Goal: Information Seeking & Learning: Learn about a topic

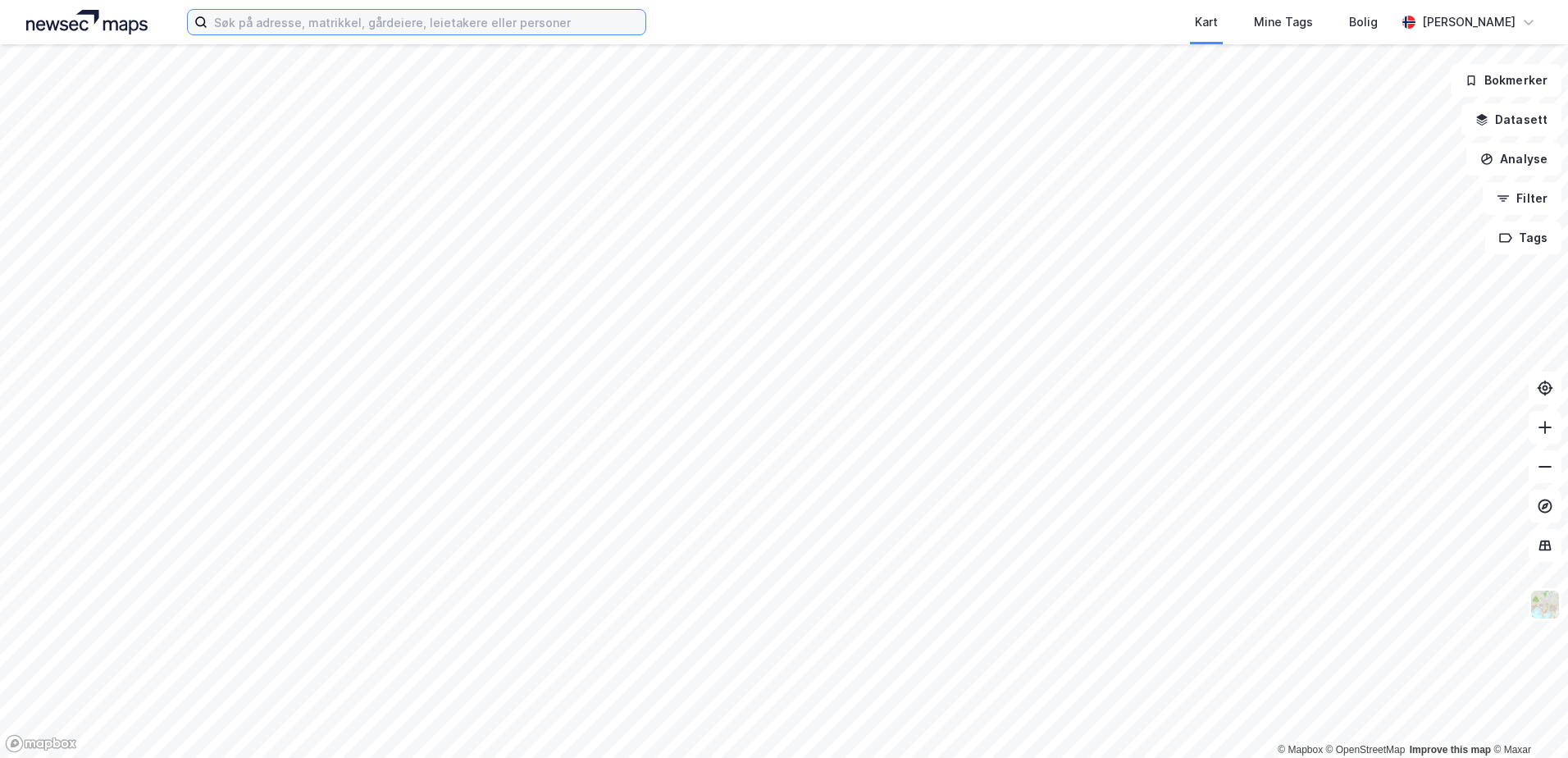
click at [299, 16] on input at bounding box center [426, 22] width 438 height 24
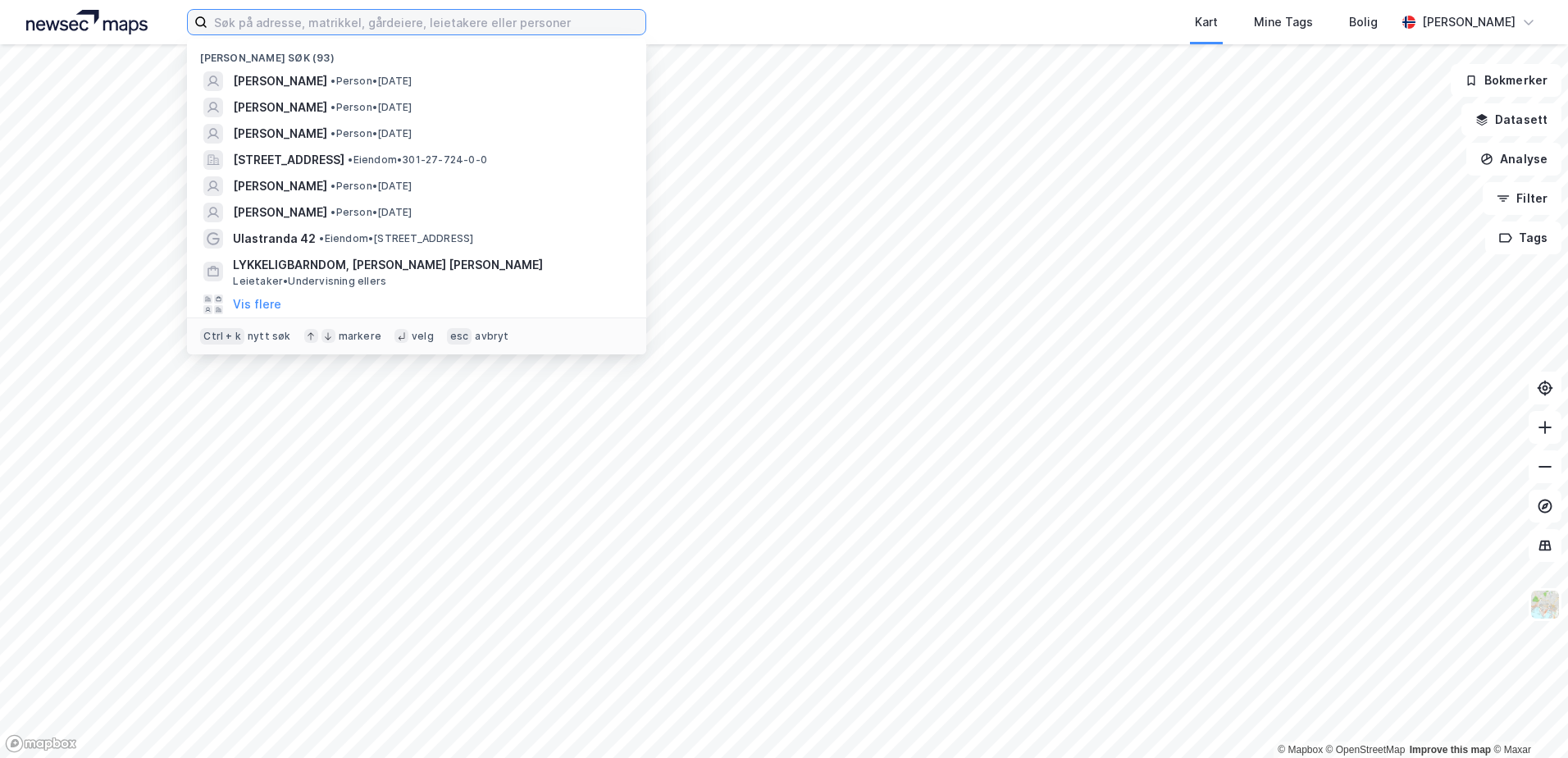
type input "h"
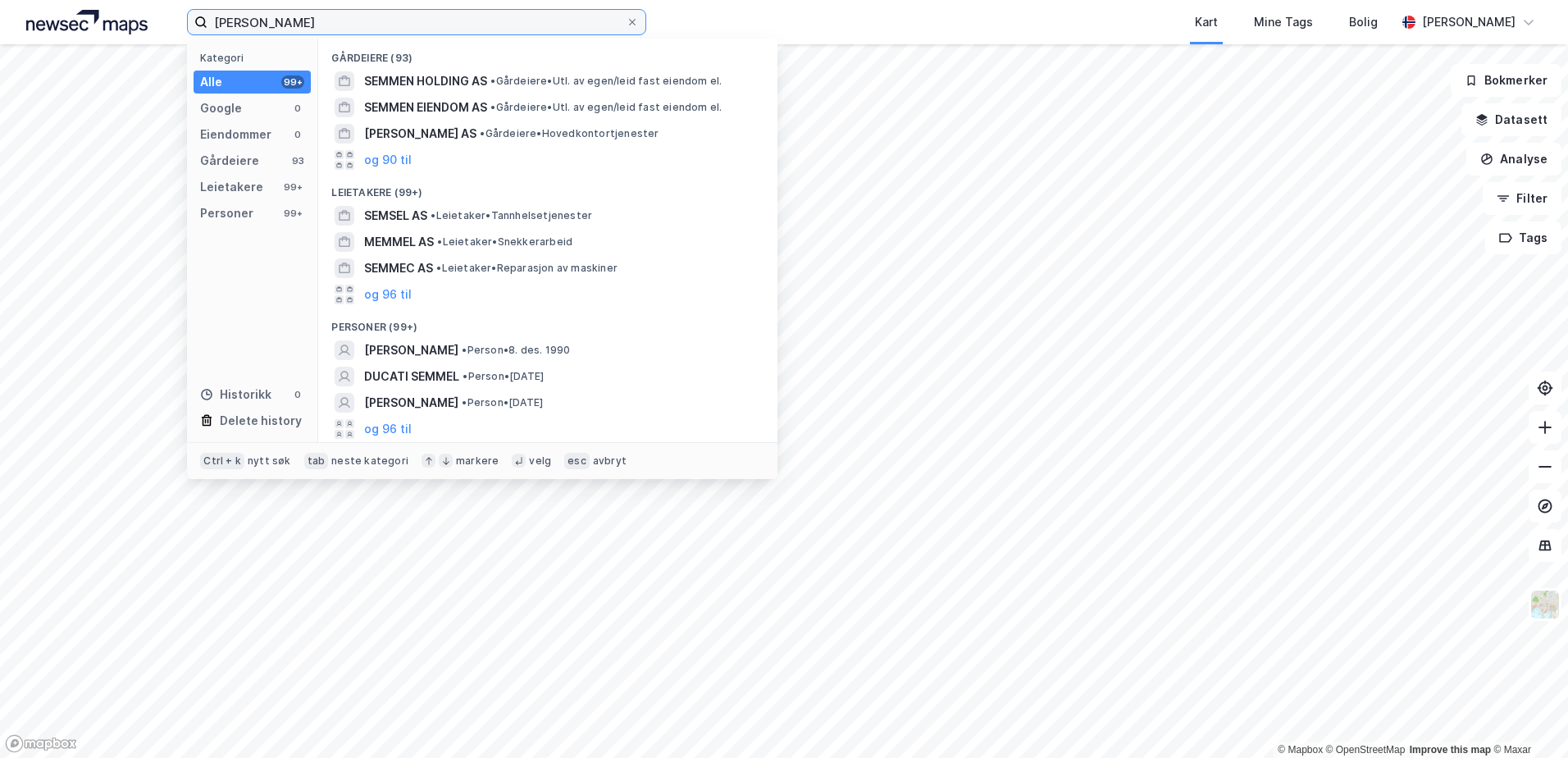
click at [240, 17] on input "[PERSON_NAME]" at bounding box center [416, 22] width 418 height 24
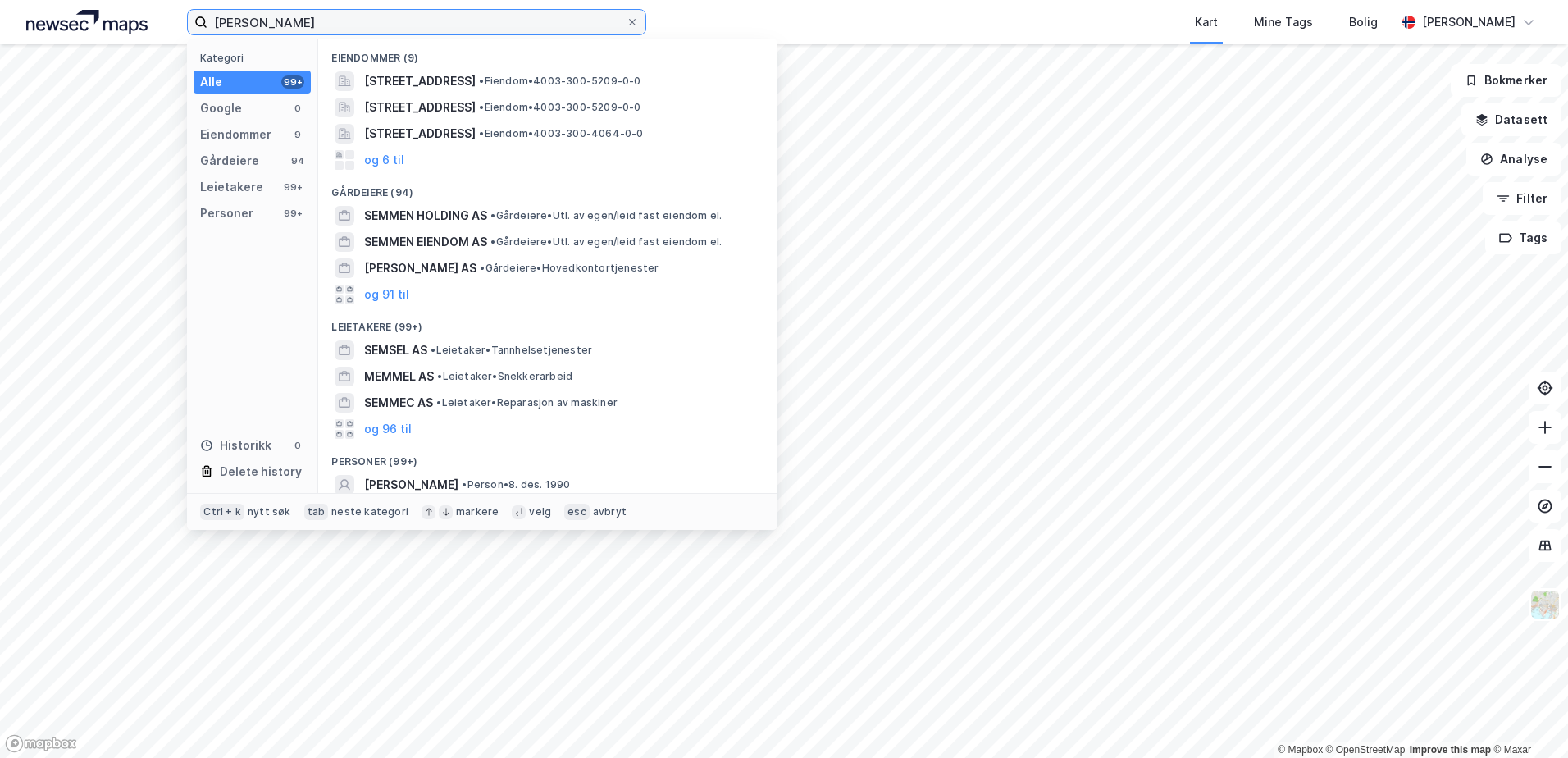
scroll to position [83, 0]
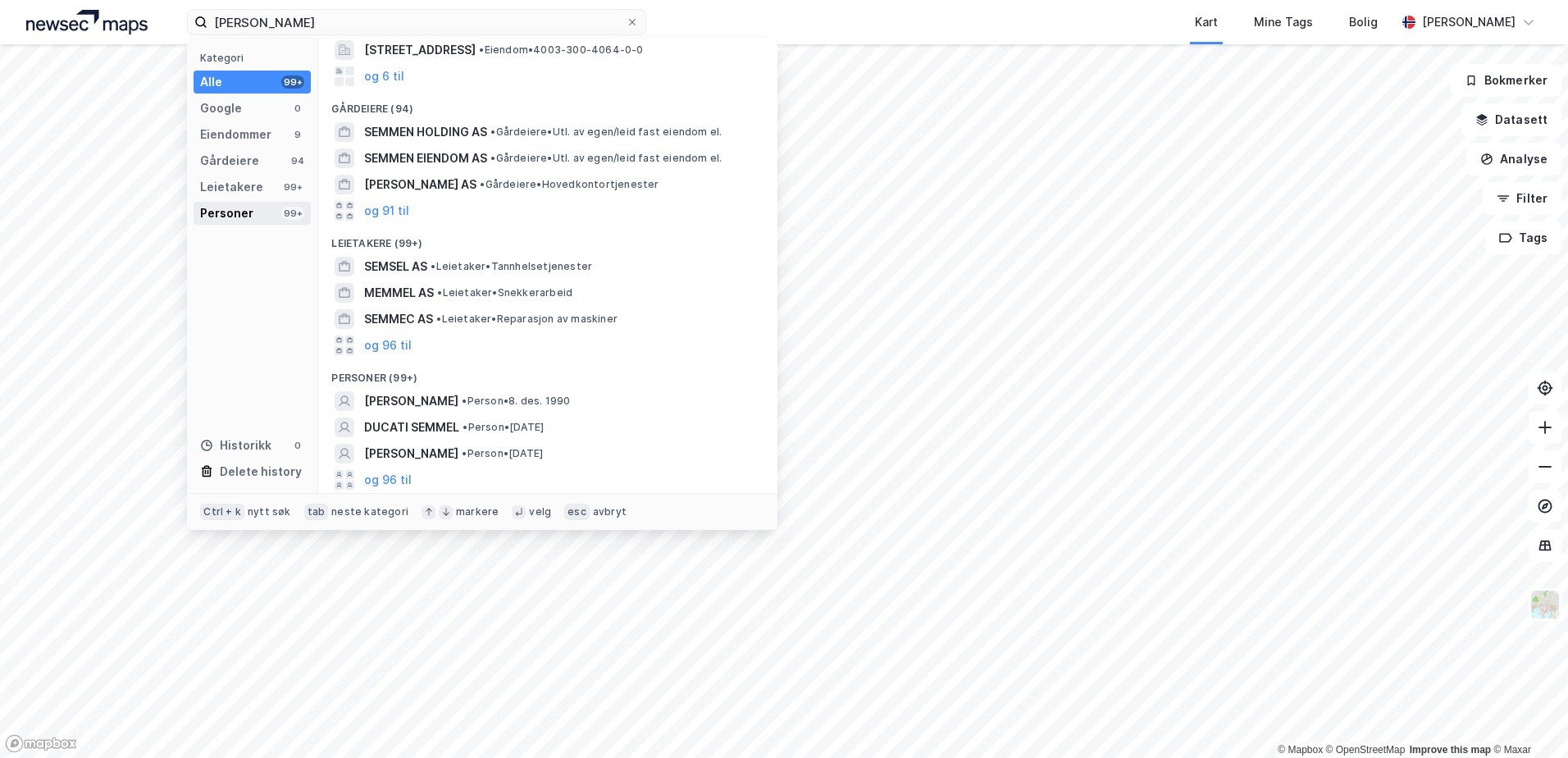
click at [231, 207] on div "Personer" at bounding box center [226, 213] width 53 height 20
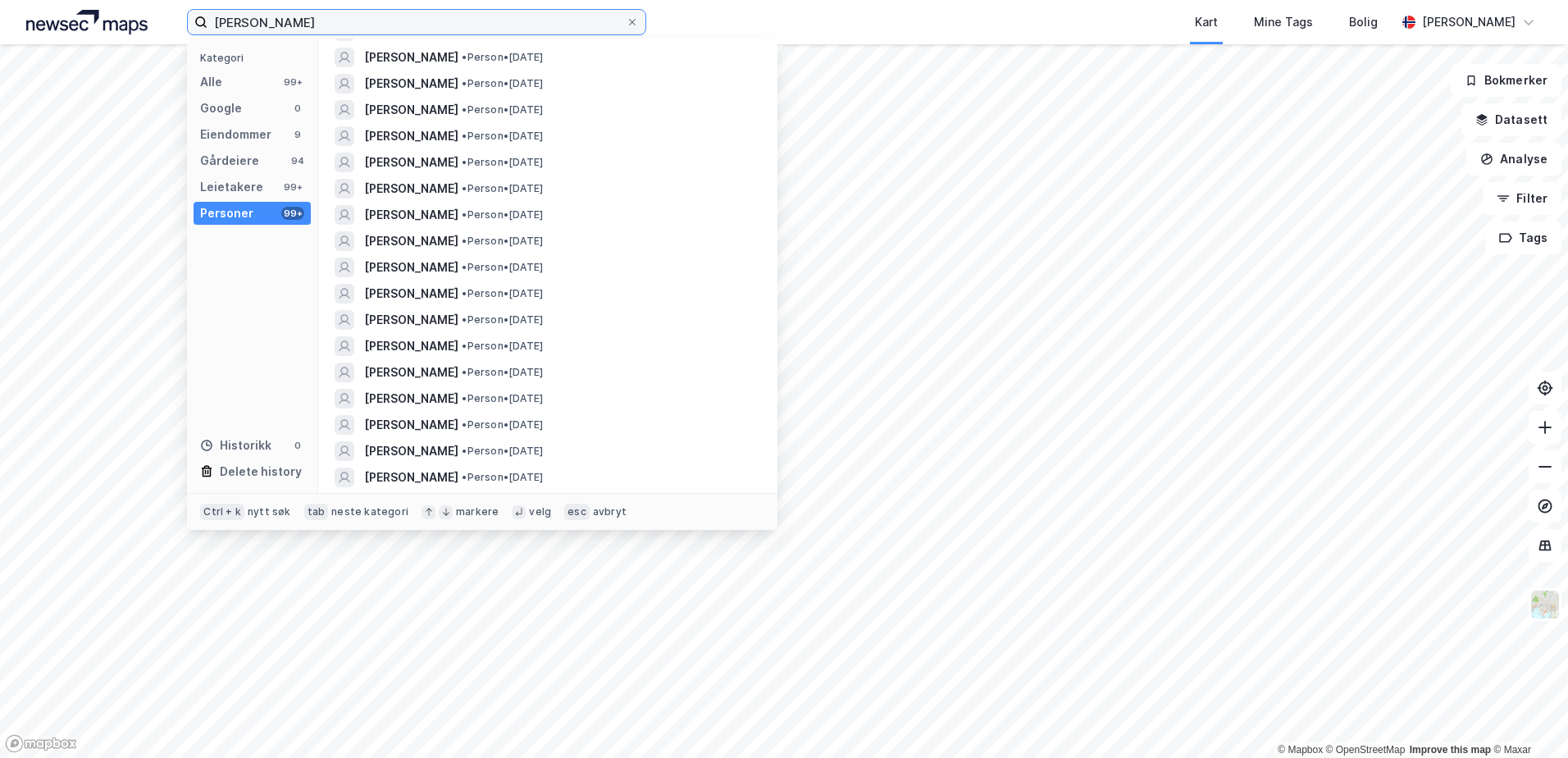
scroll to position [0, 0]
click at [438, 23] on input "[PERSON_NAME]" at bounding box center [416, 22] width 418 height 24
type input "[PERSON_NAME]"
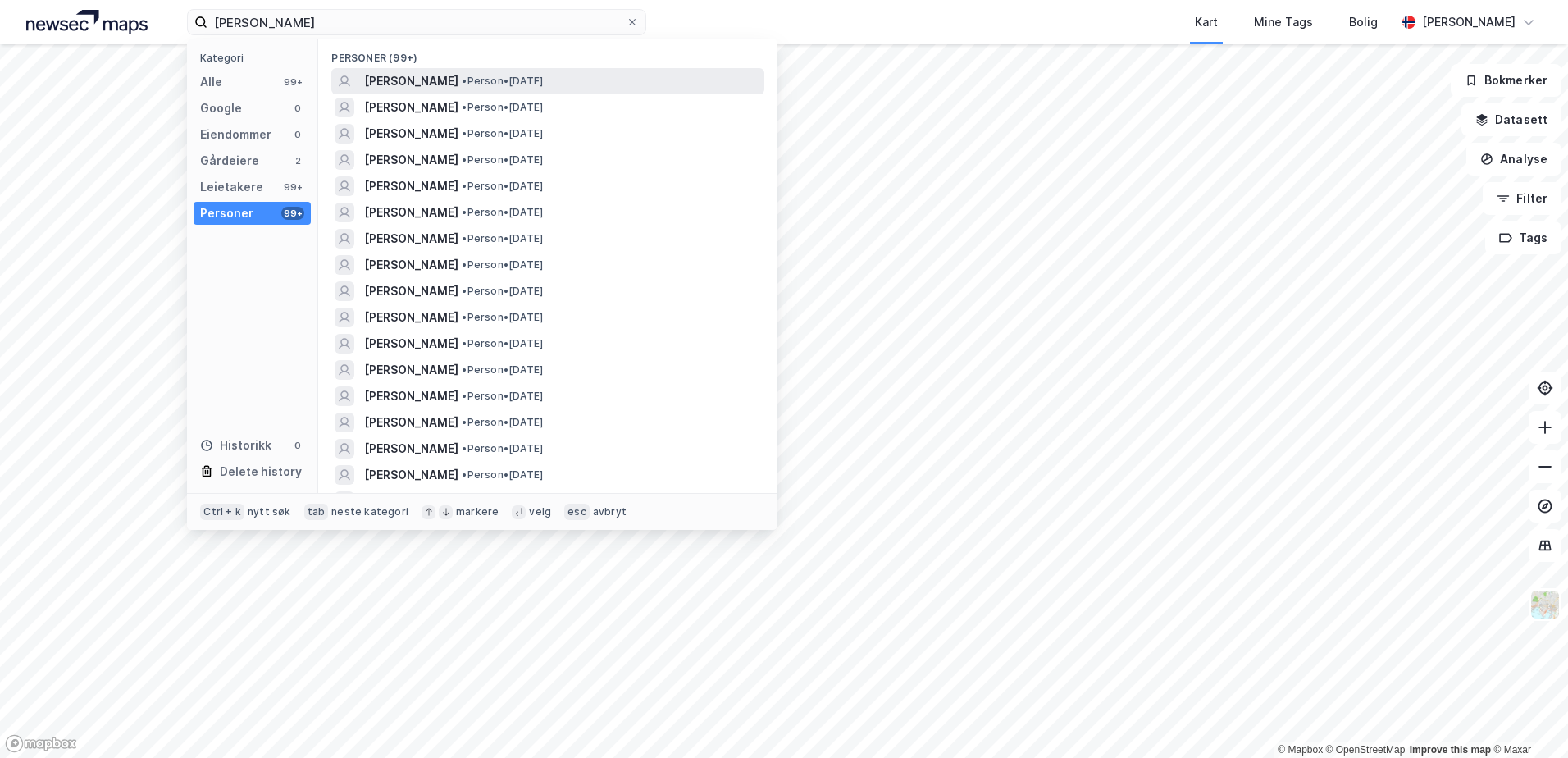
click at [438, 78] on span "[PERSON_NAME]" at bounding box center [411, 80] width 94 height 20
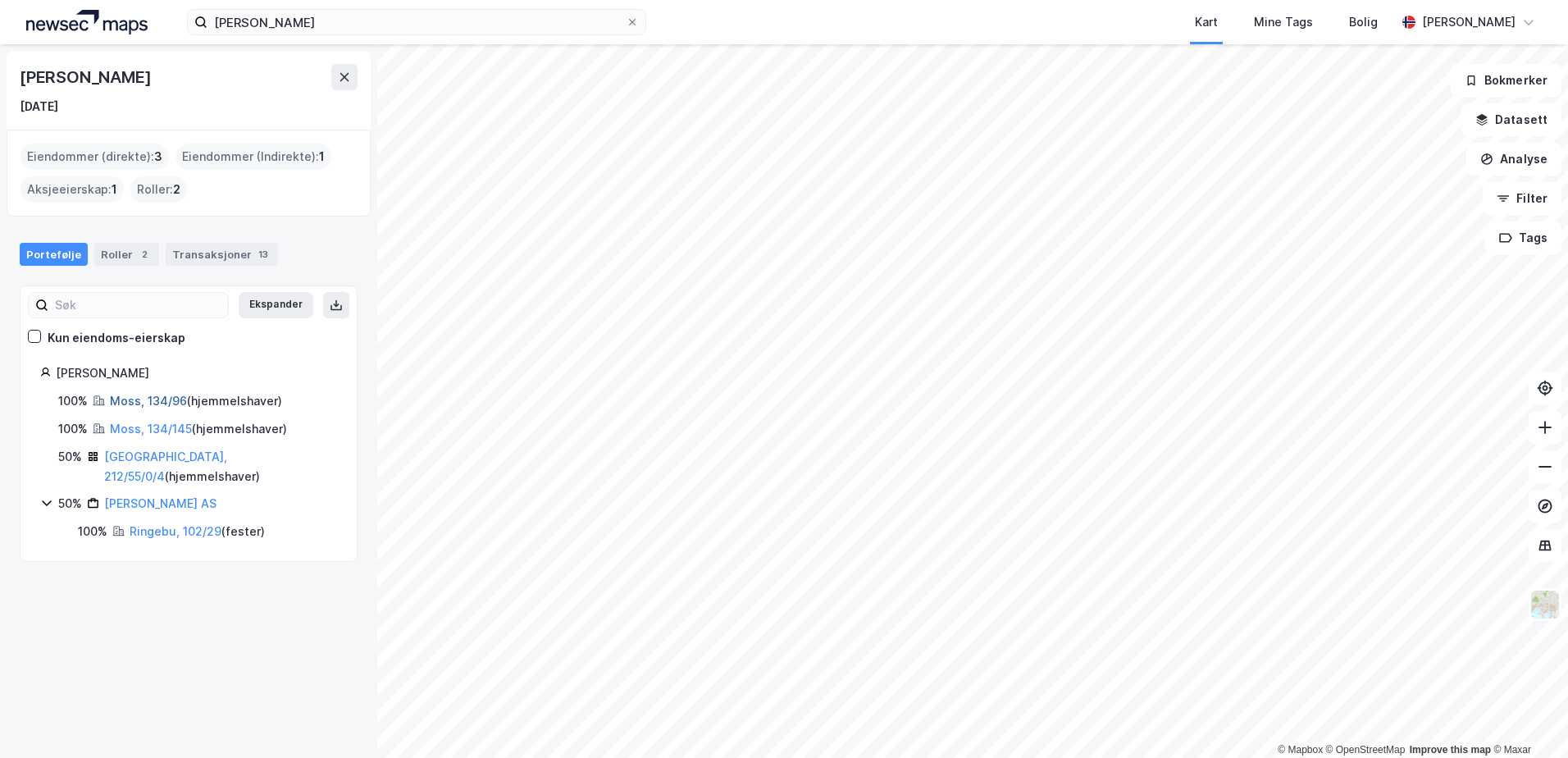
click at [129, 401] on link "Moss, 134/96" at bounding box center [149, 400] width 77 height 14
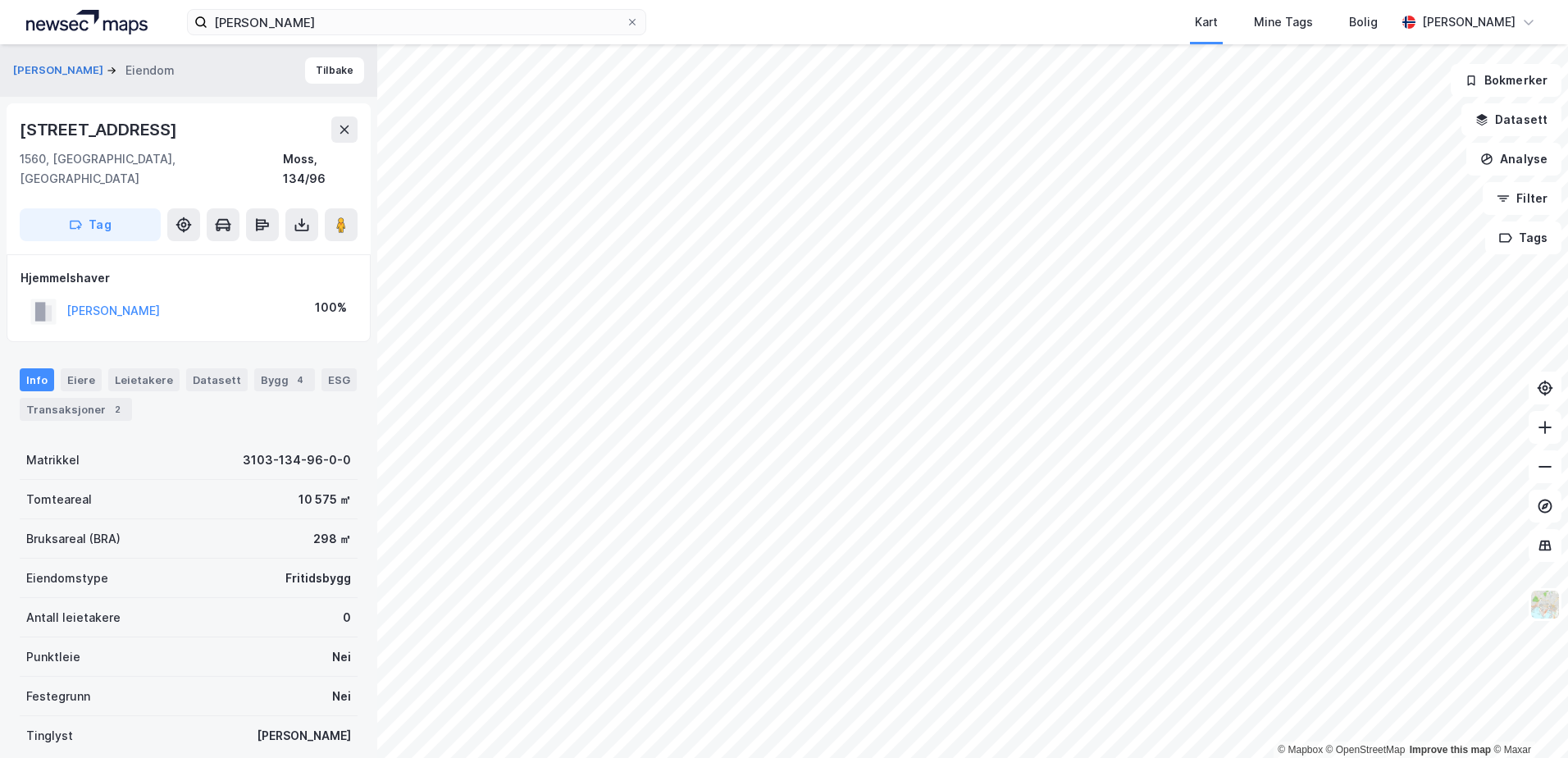
click at [129, 401] on div "Info [PERSON_NAME] Datasett Bygg 4 ESG Transaksjoner 2" at bounding box center [189, 388] width 378 height 79
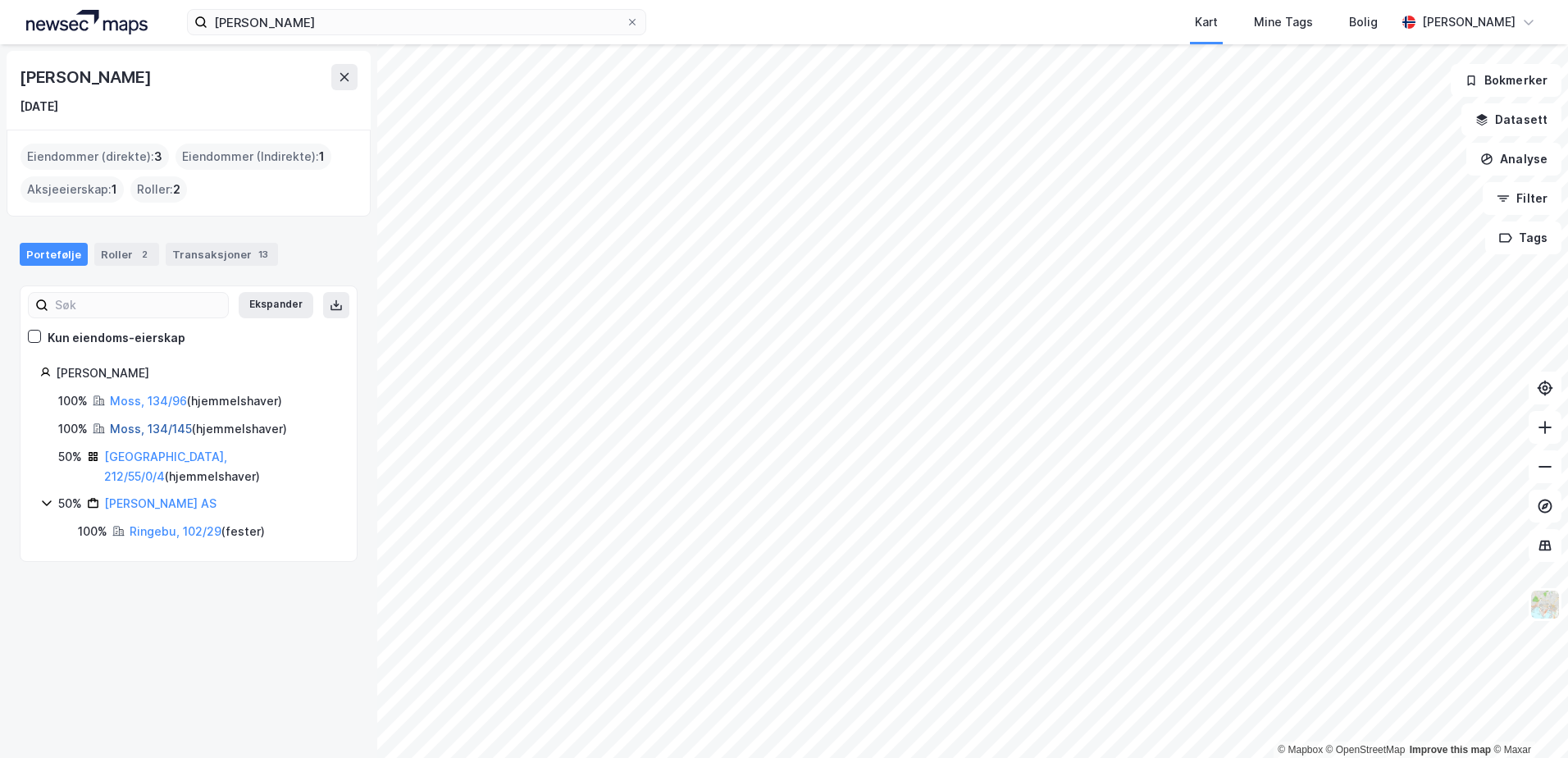
click at [130, 429] on link "Moss, 134/145" at bounding box center [151, 428] width 82 height 14
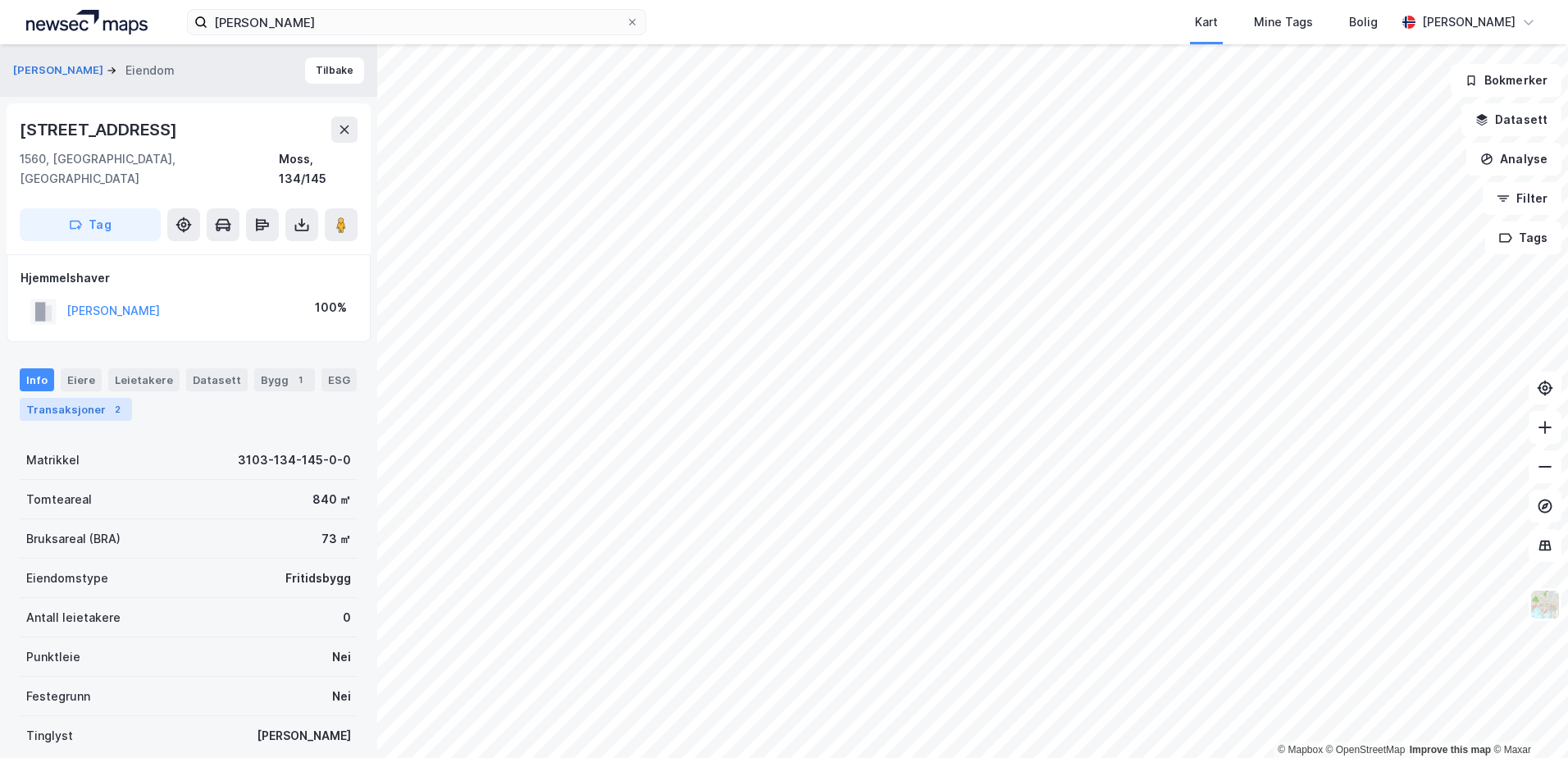
click at [75, 397] on div "Transaksjoner 2" at bounding box center [76, 408] width 112 height 23
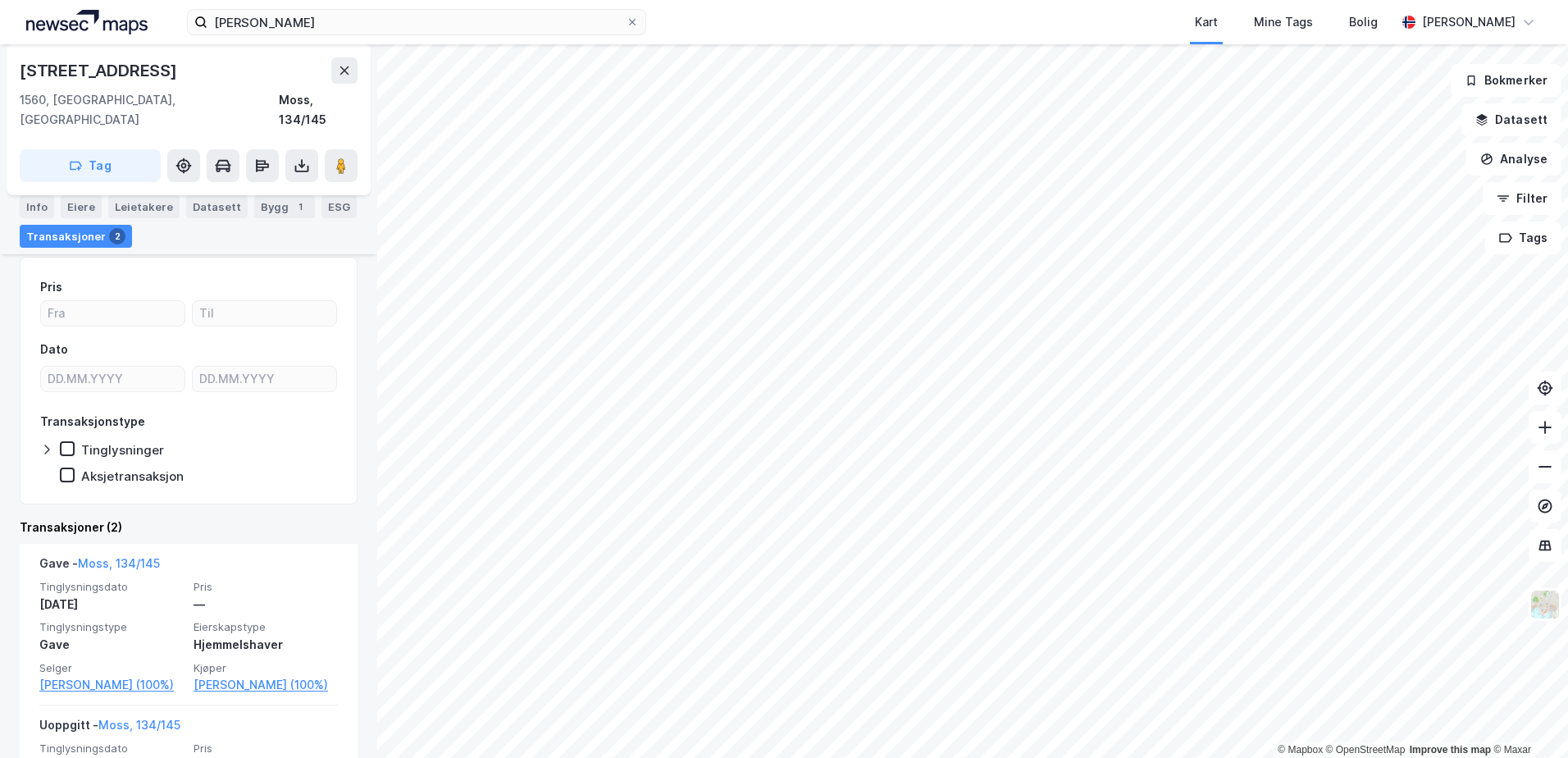
scroll to position [183, 0]
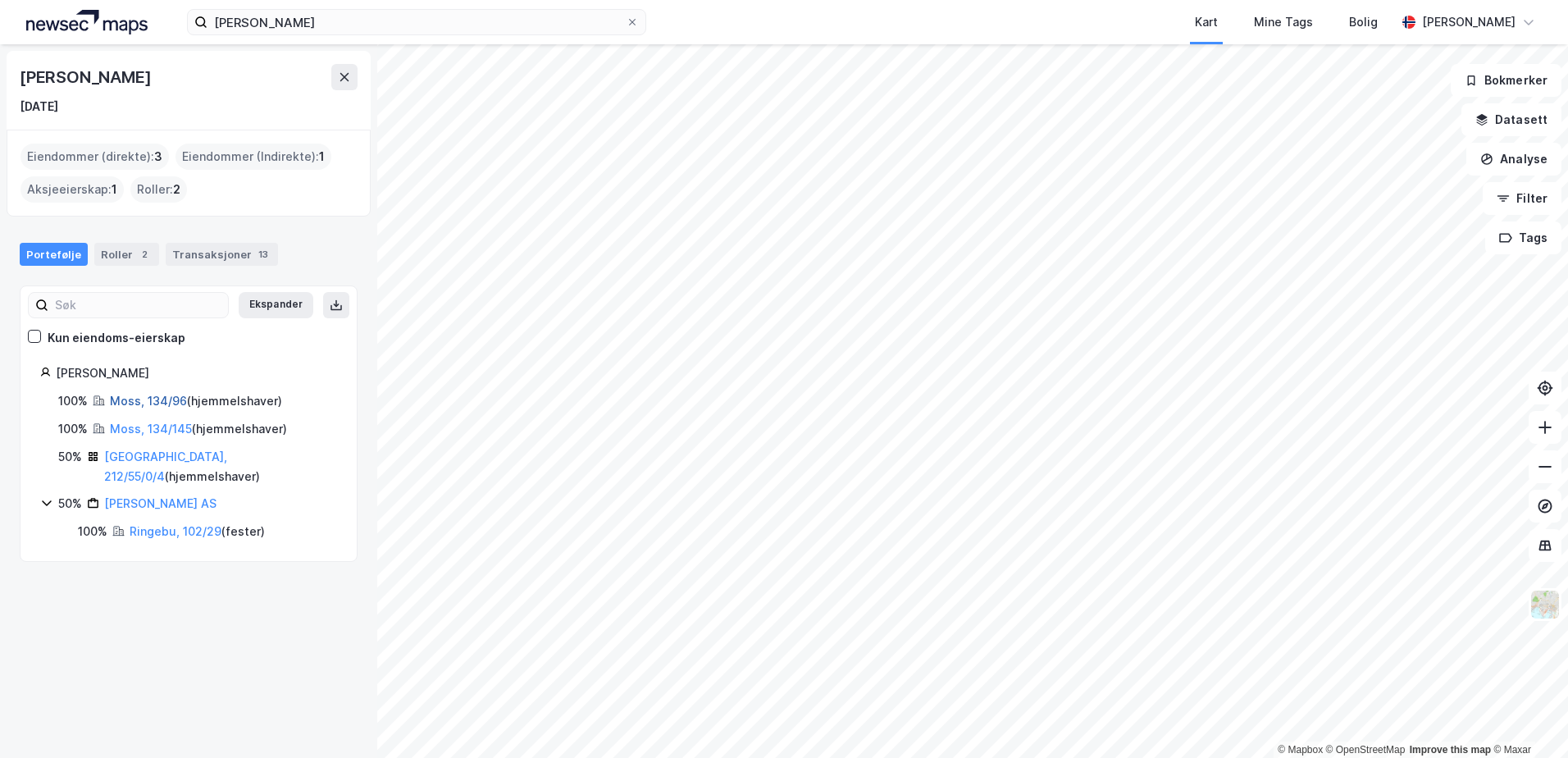
click at [151, 398] on link "Moss, 134/96" at bounding box center [149, 400] width 77 height 14
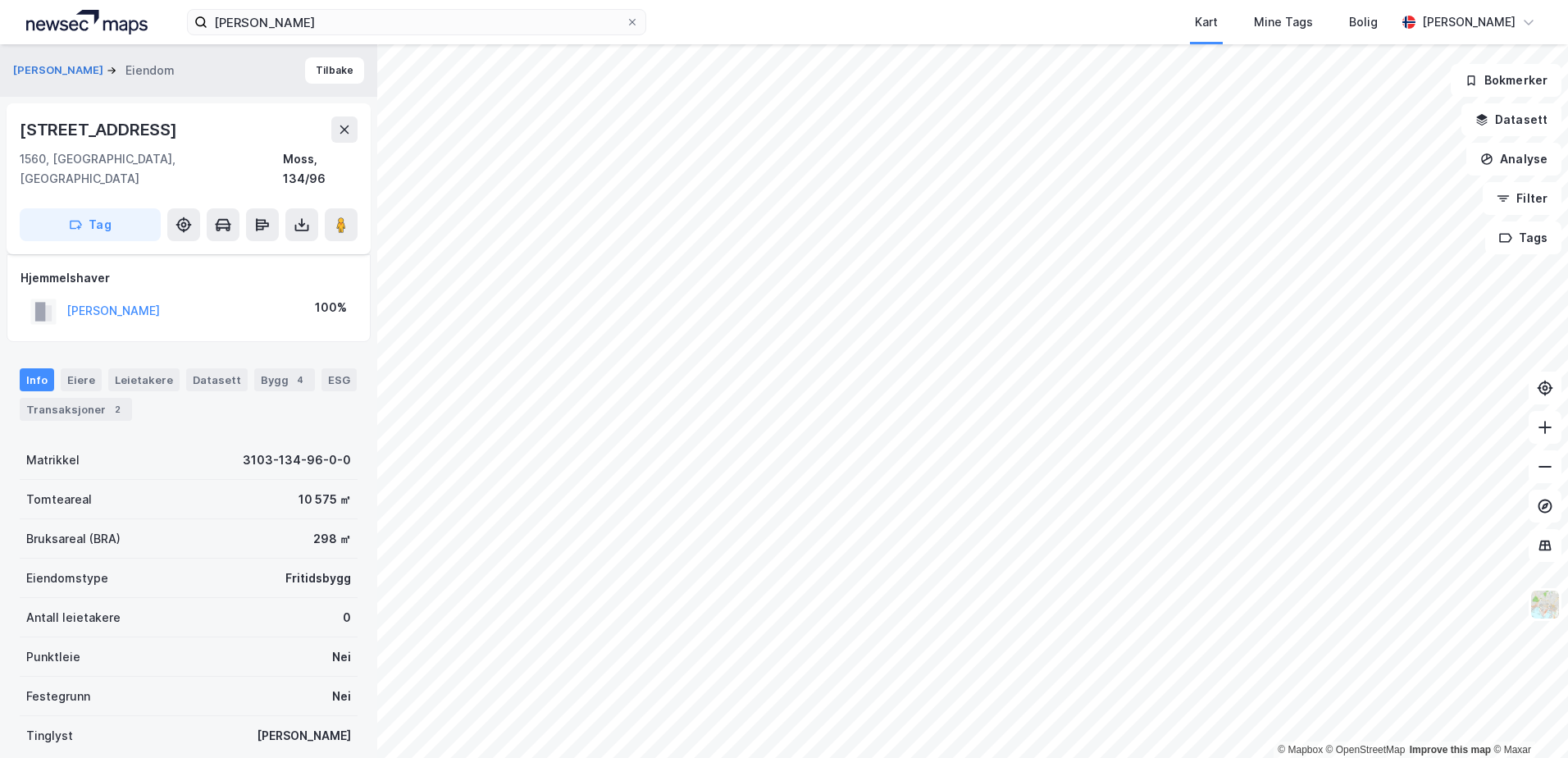
scroll to position [104, 0]
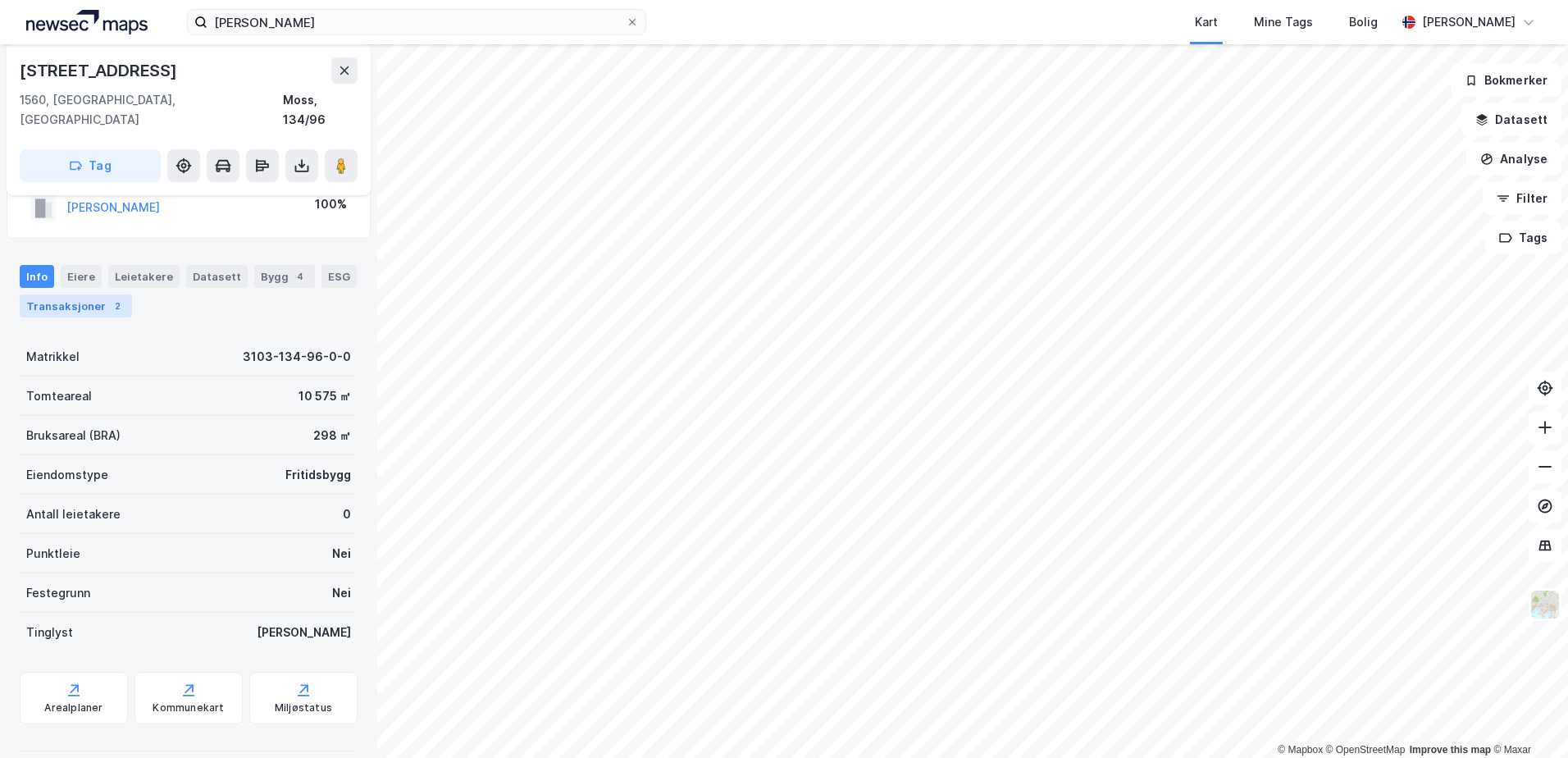
click at [91, 294] on div "Transaksjoner 2" at bounding box center [76, 306] width 112 height 23
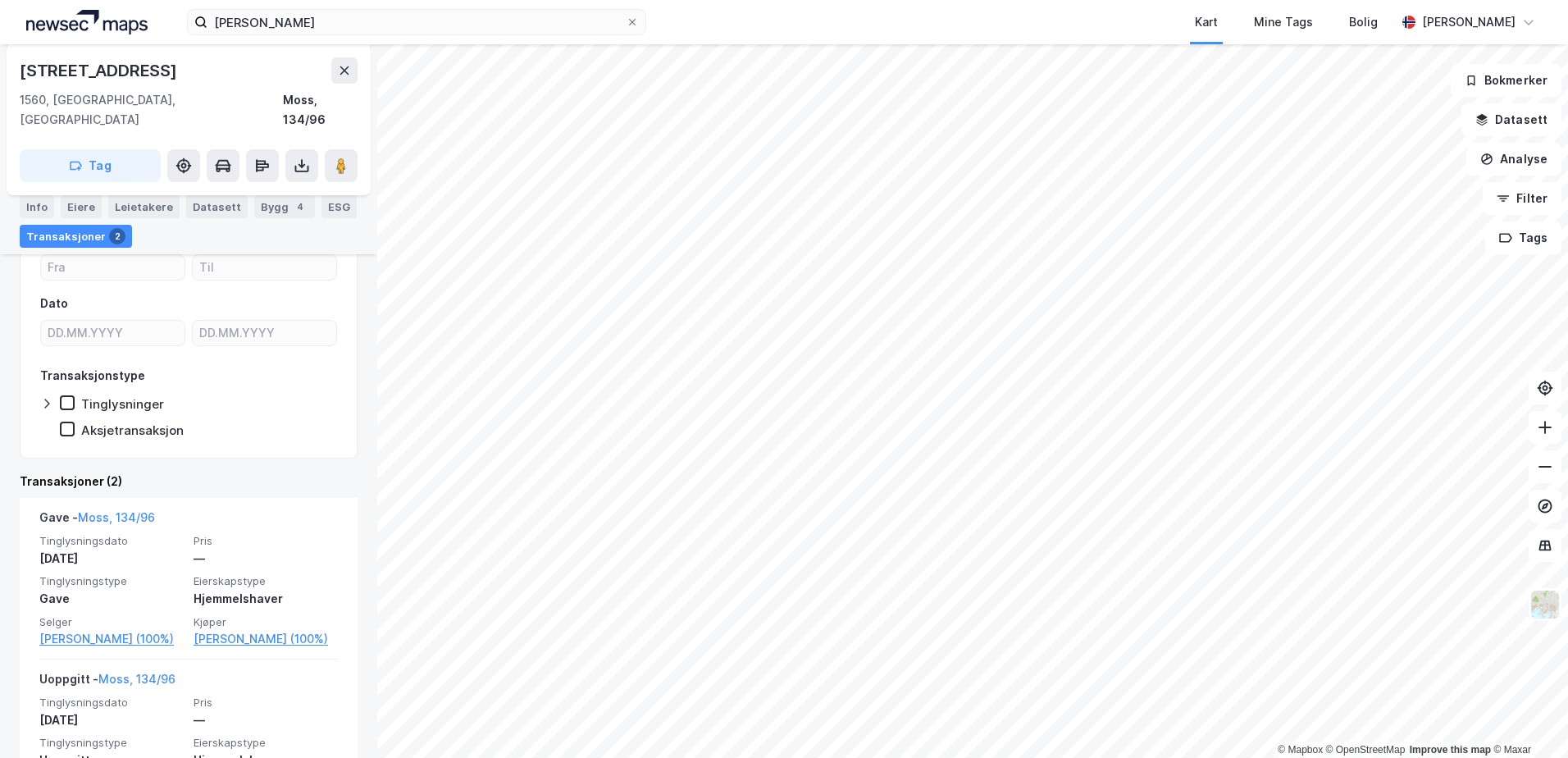
scroll to position [263, 0]
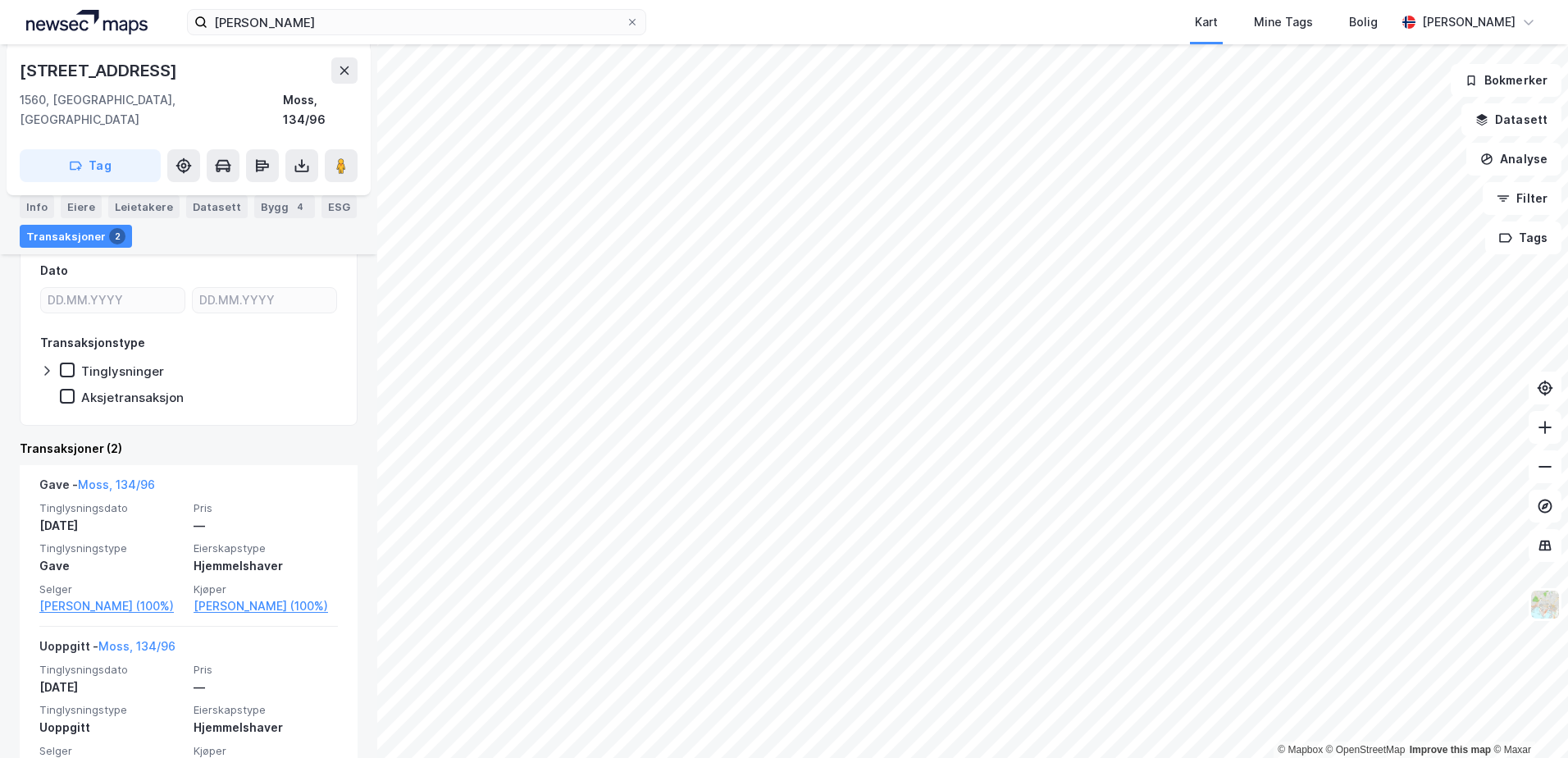
click at [49, 231] on div "Transaksjoner 2" at bounding box center [76, 236] width 112 height 23
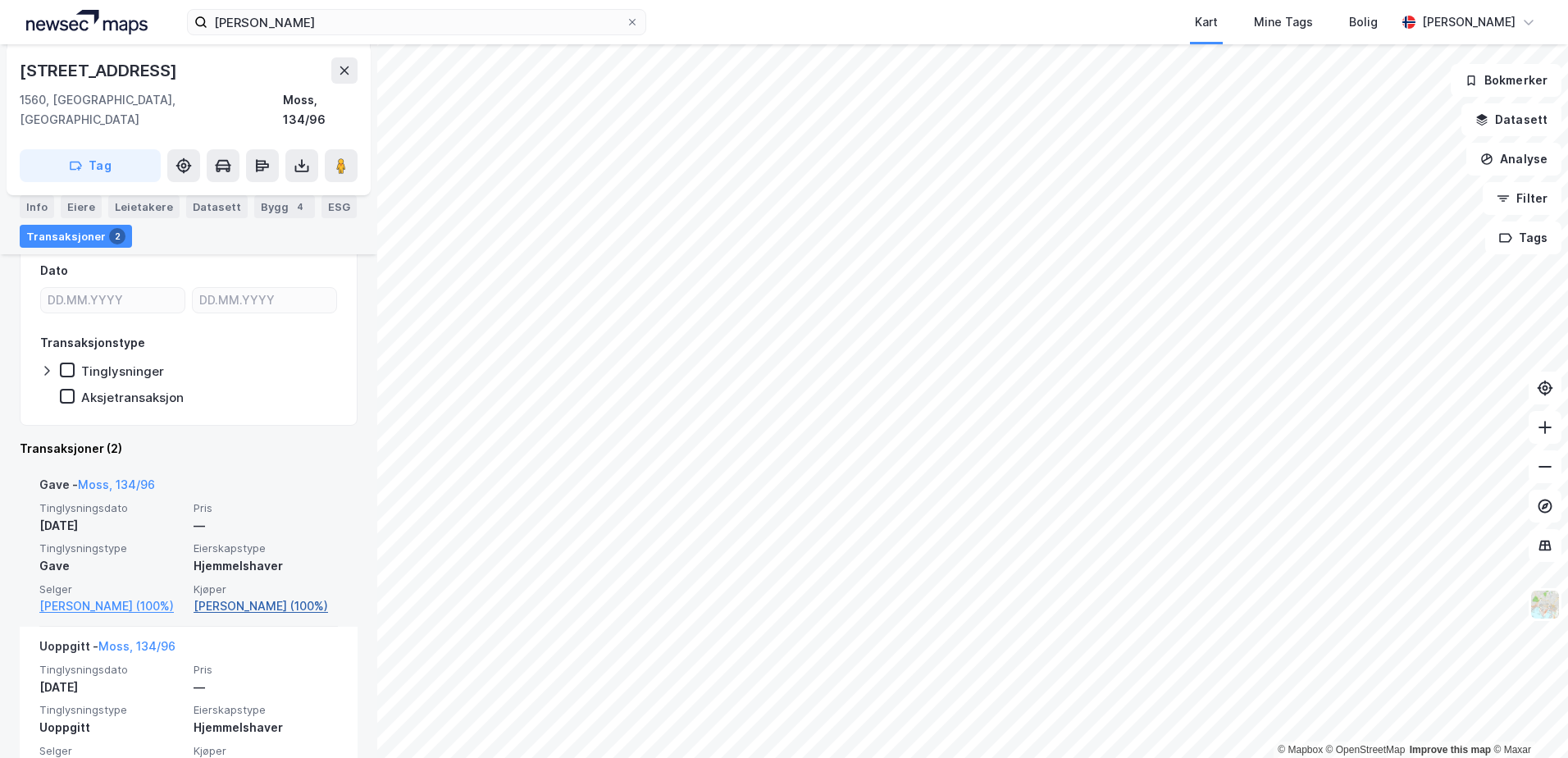
click at [194, 596] on link "[PERSON_NAME] (100%)" at bounding box center [266, 606] width 144 height 20
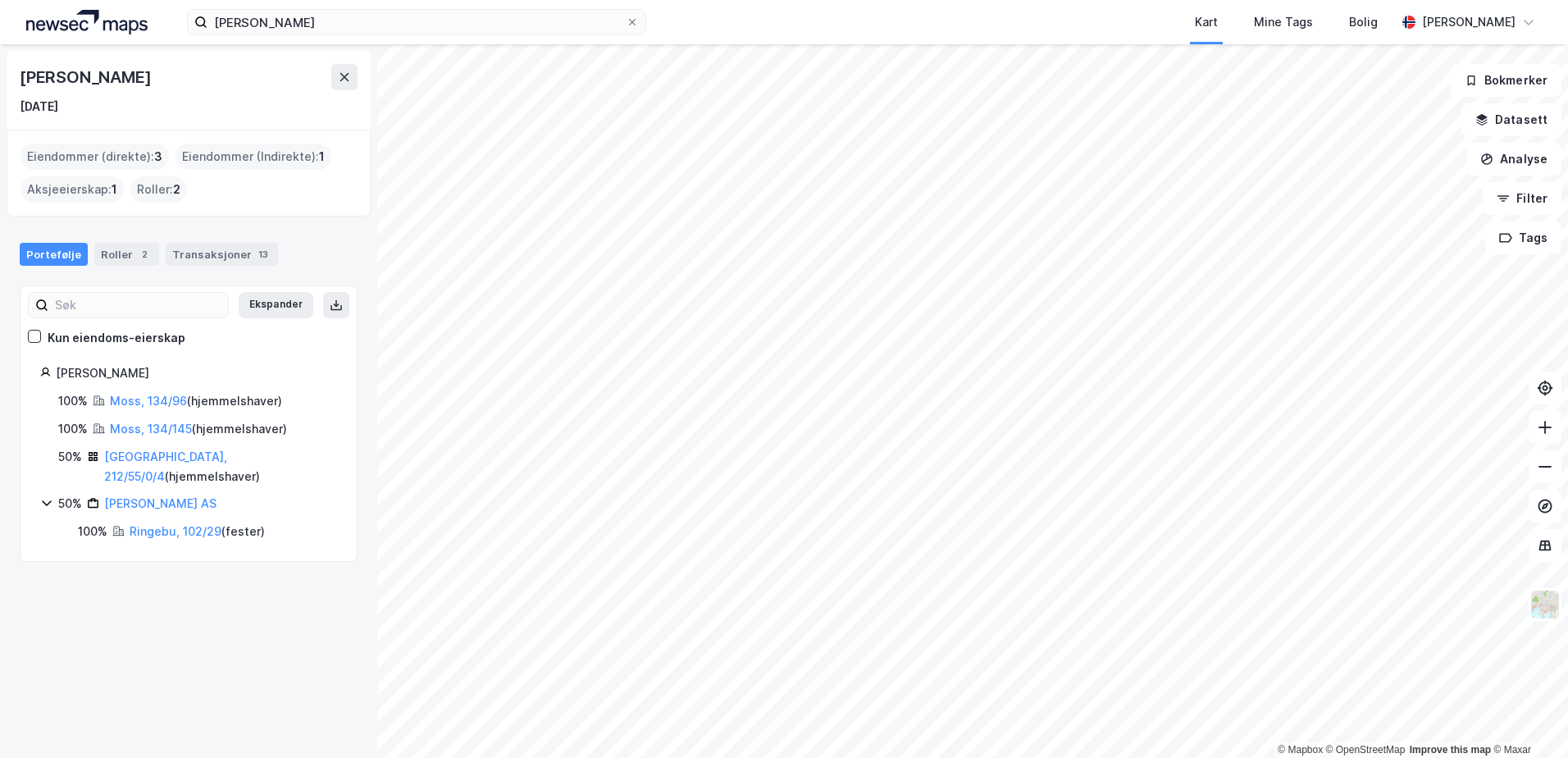
click at [128, 465] on div "[GEOGRAPHIC_DATA], 212/55/0/4 ( hjemmelshaver )" at bounding box center [220, 466] width 233 height 39
click at [128, 458] on link "[GEOGRAPHIC_DATA], 212/55/0/4" at bounding box center [165, 466] width 123 height 34
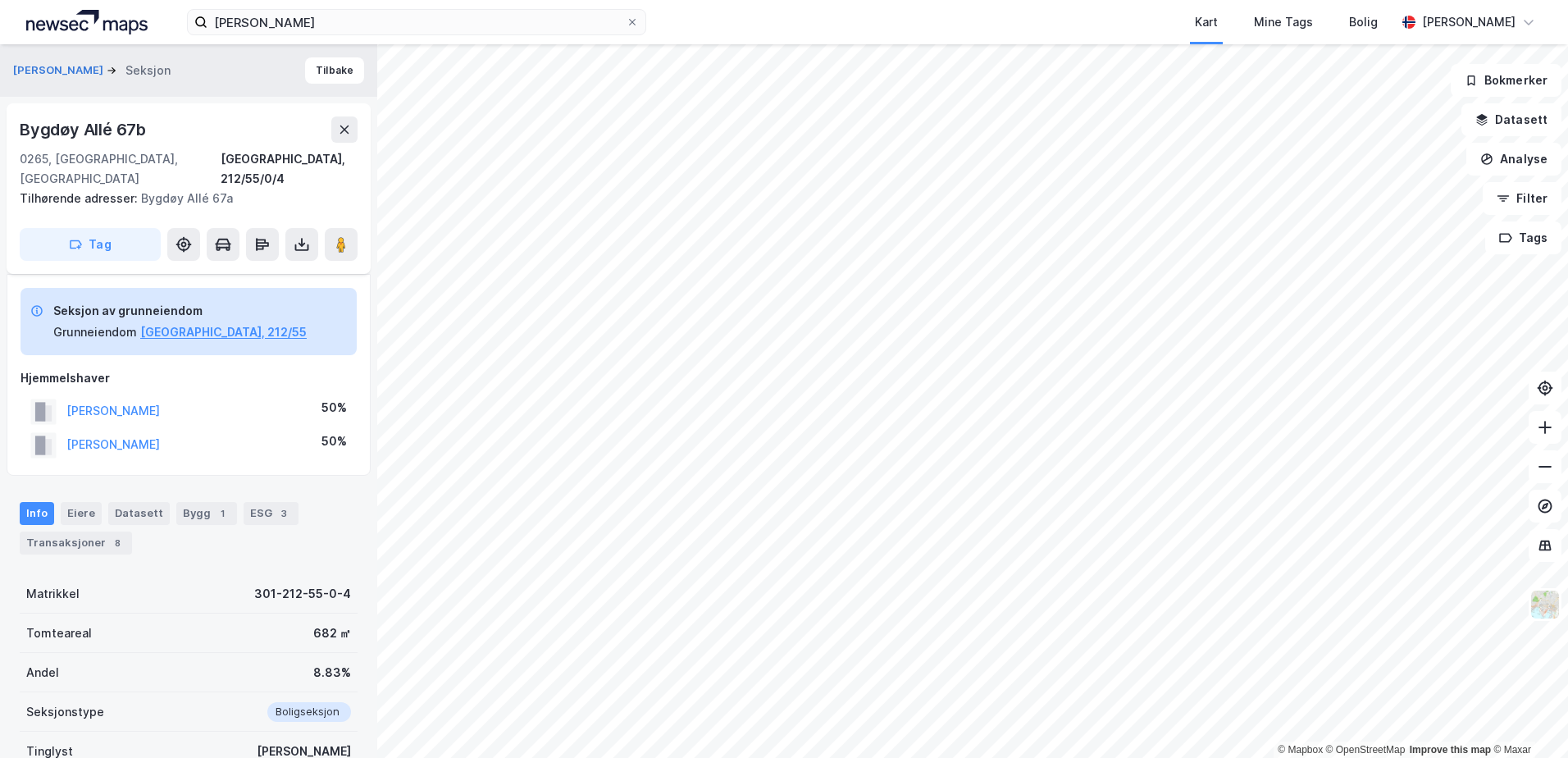
scroll to position [185, 0]
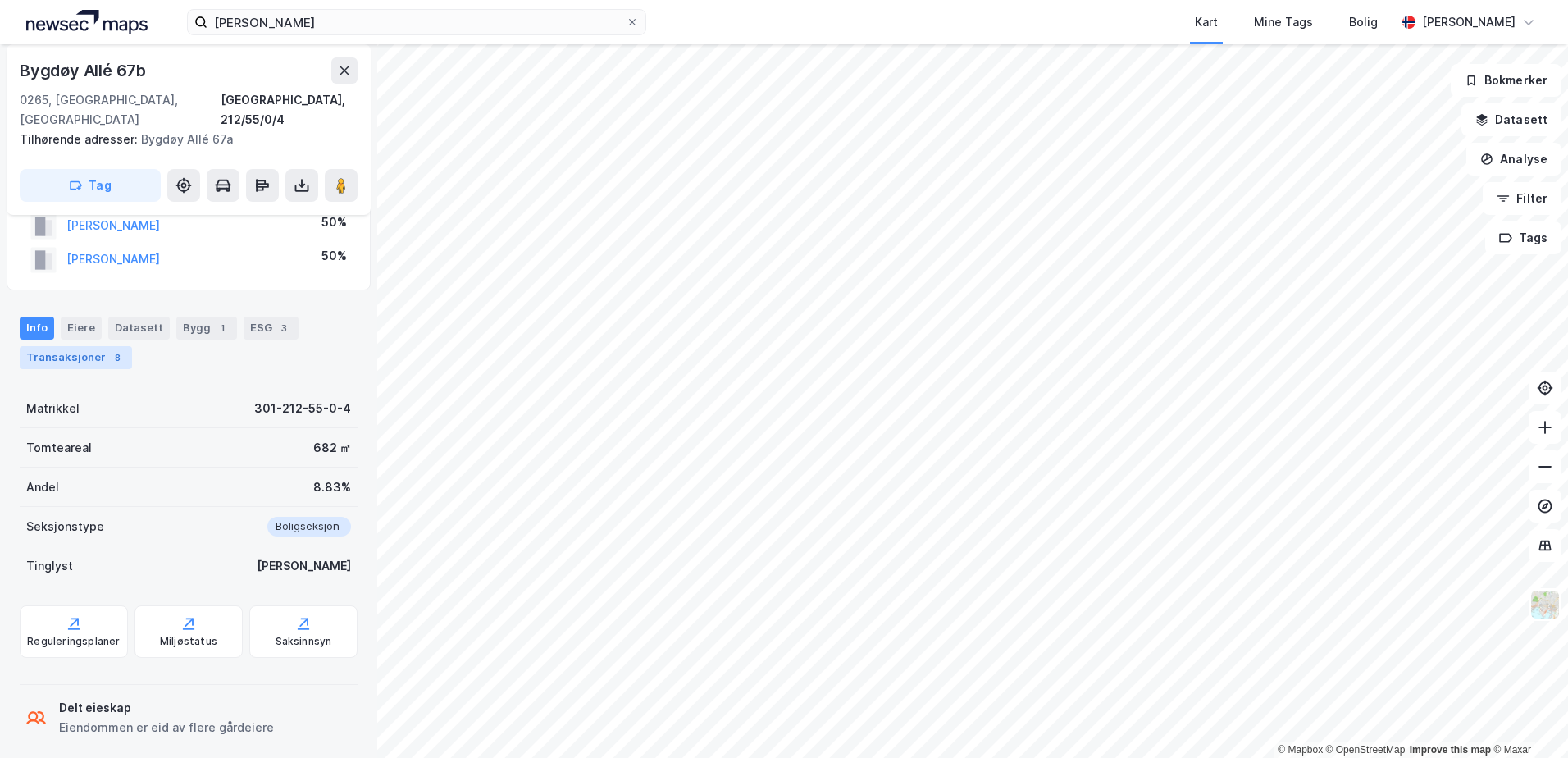
click at [89, 346] on div "Transaksjoner 8" at bounding box center [76, 357] width 112 height 23
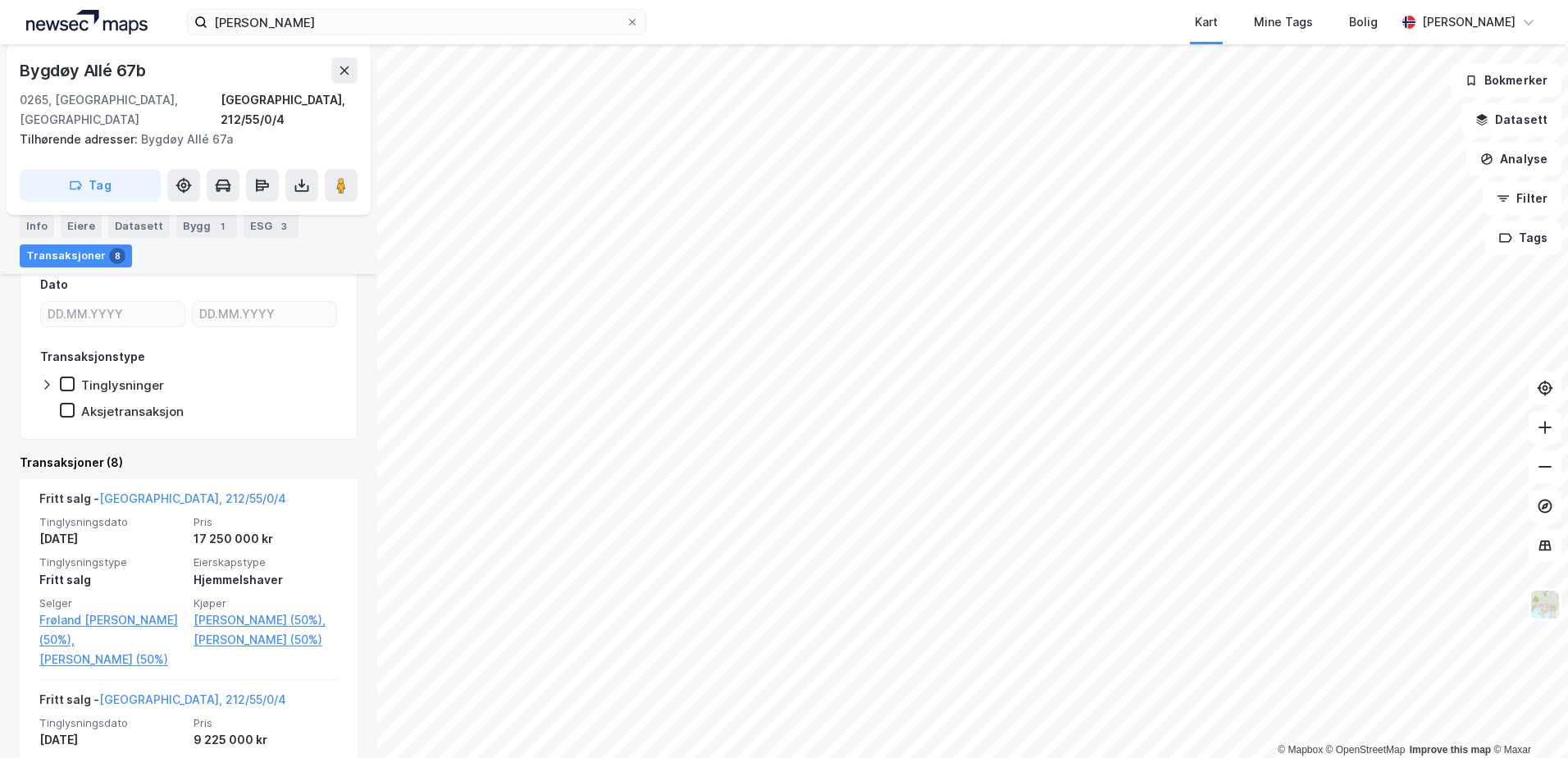
scroll to position [415, 0]
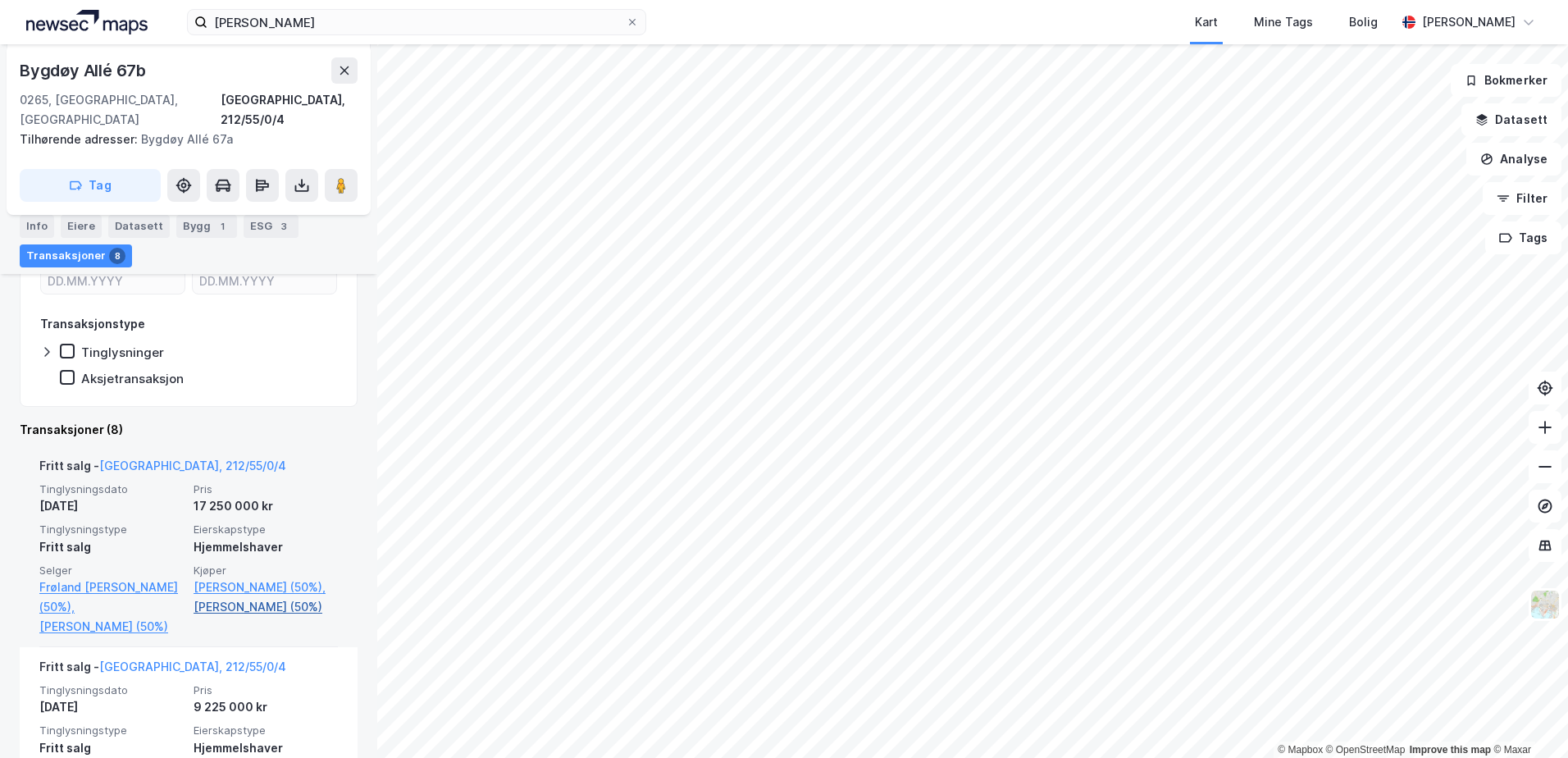
click at [237, 609] on link "[PERSON_NAME] (50%)" at bounding box center [266, 607] width 144 height 20
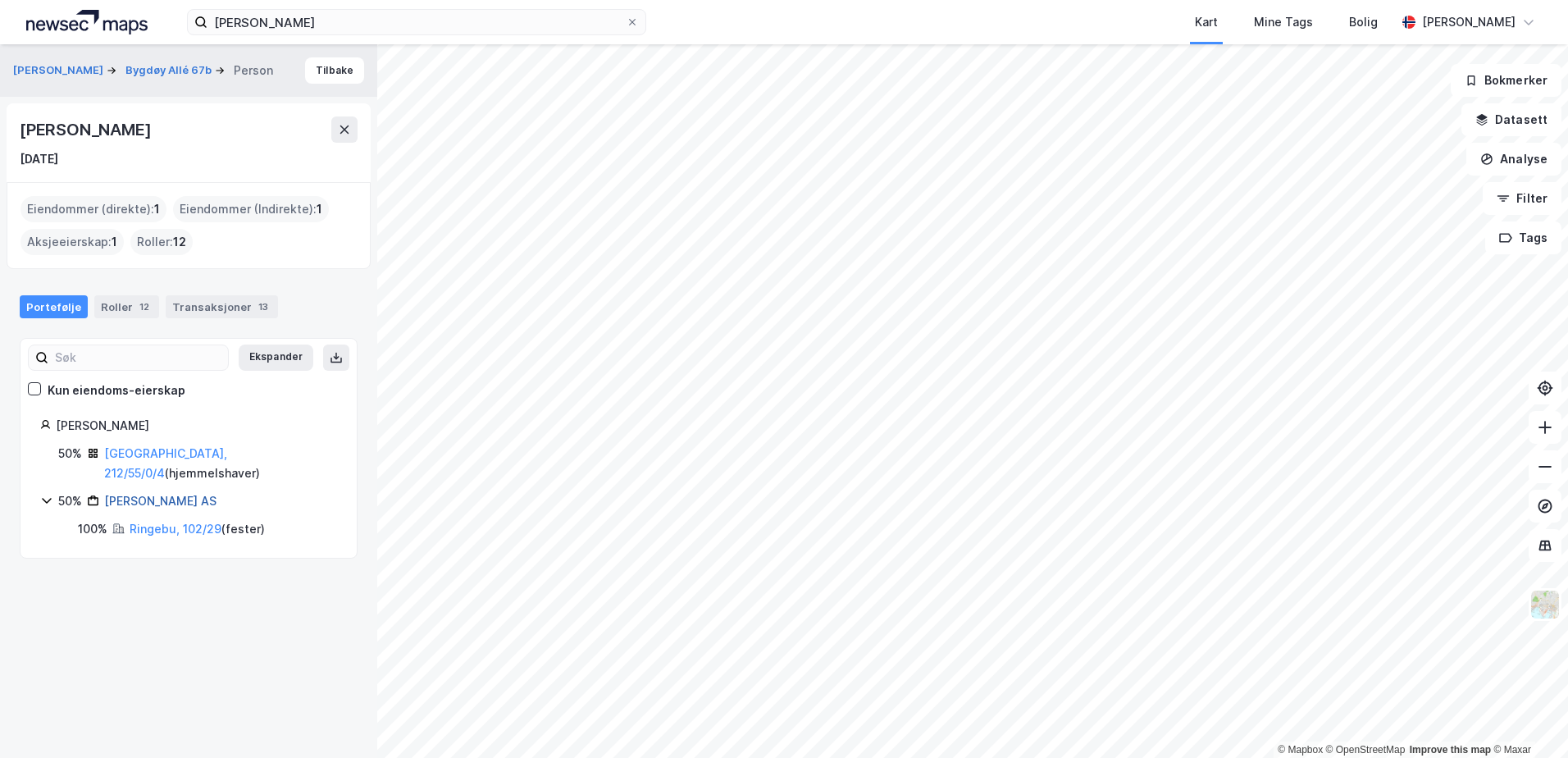
click at [124, 493] on link "[PERSON_NAME] AS" at bounding box center [160, 500] width 112 height 14
click at [215, 308] on div "Transaksjoner 13" at bounding box center [222, 307] width 112 height 23
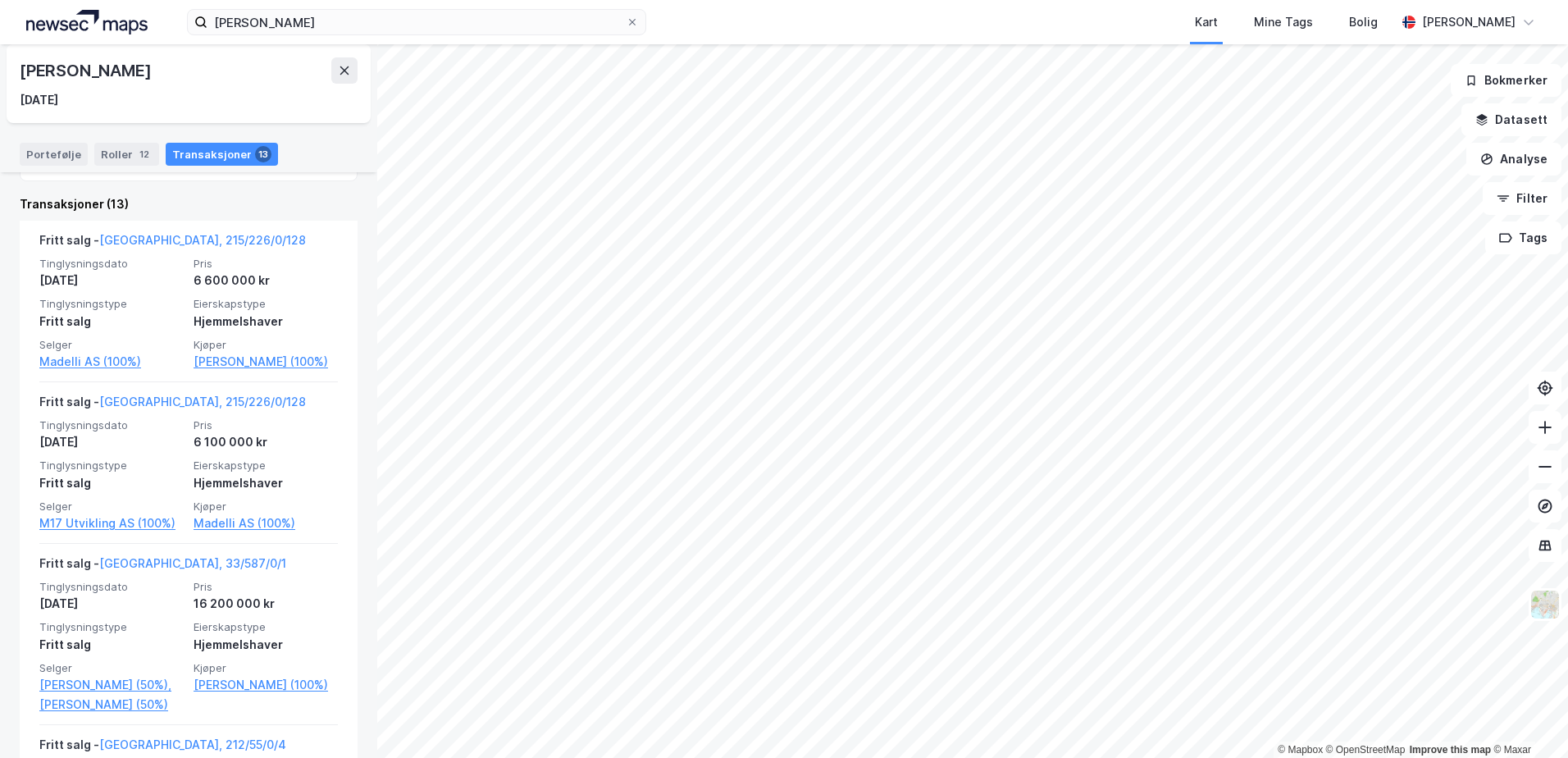
scroll to position [393, 0]
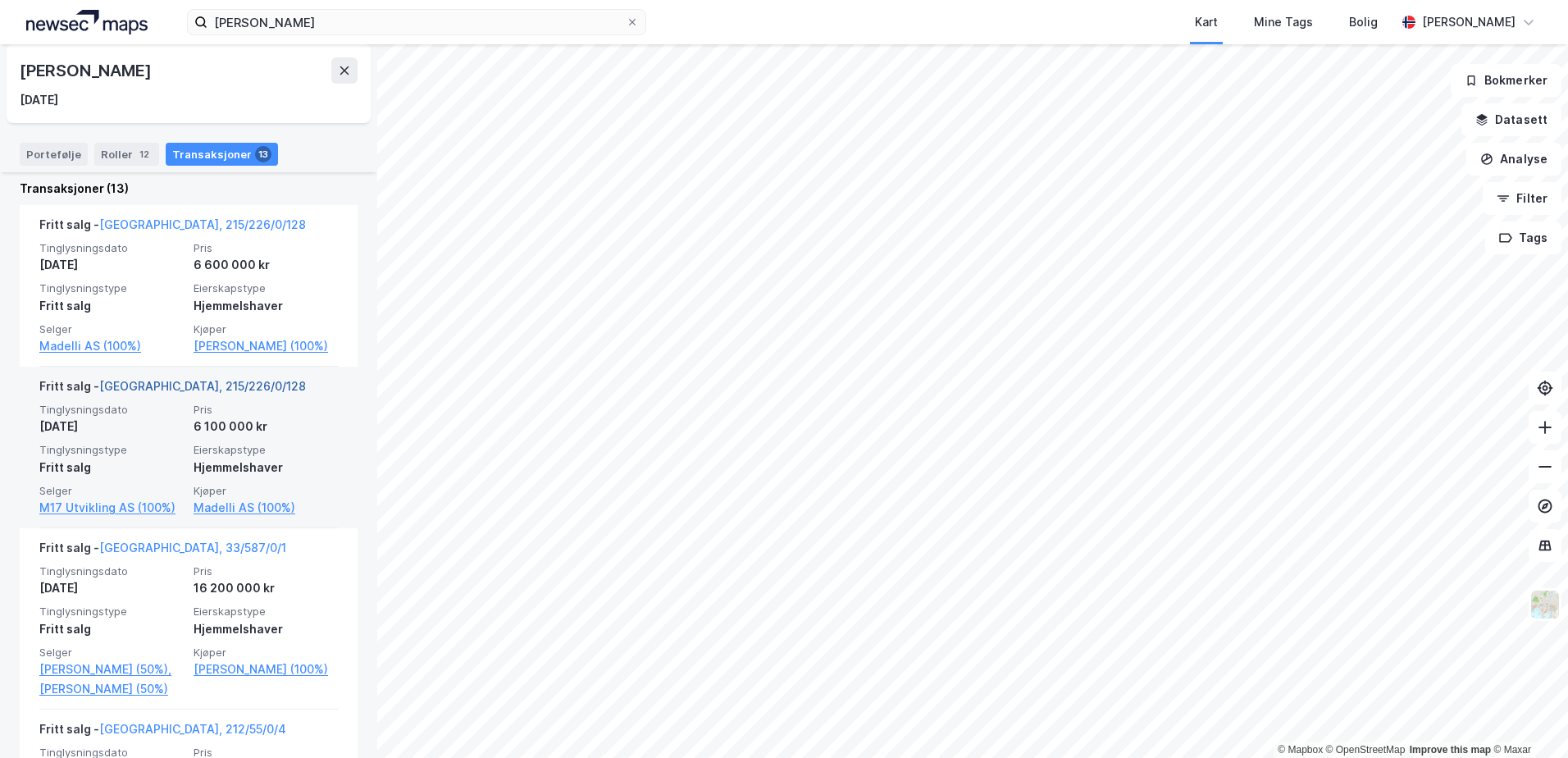
click at [155, 393] on link "[GEOGRAPHIC_DATA], 215/226/0/128" at bounding box center [202, 385] width 207 height 14
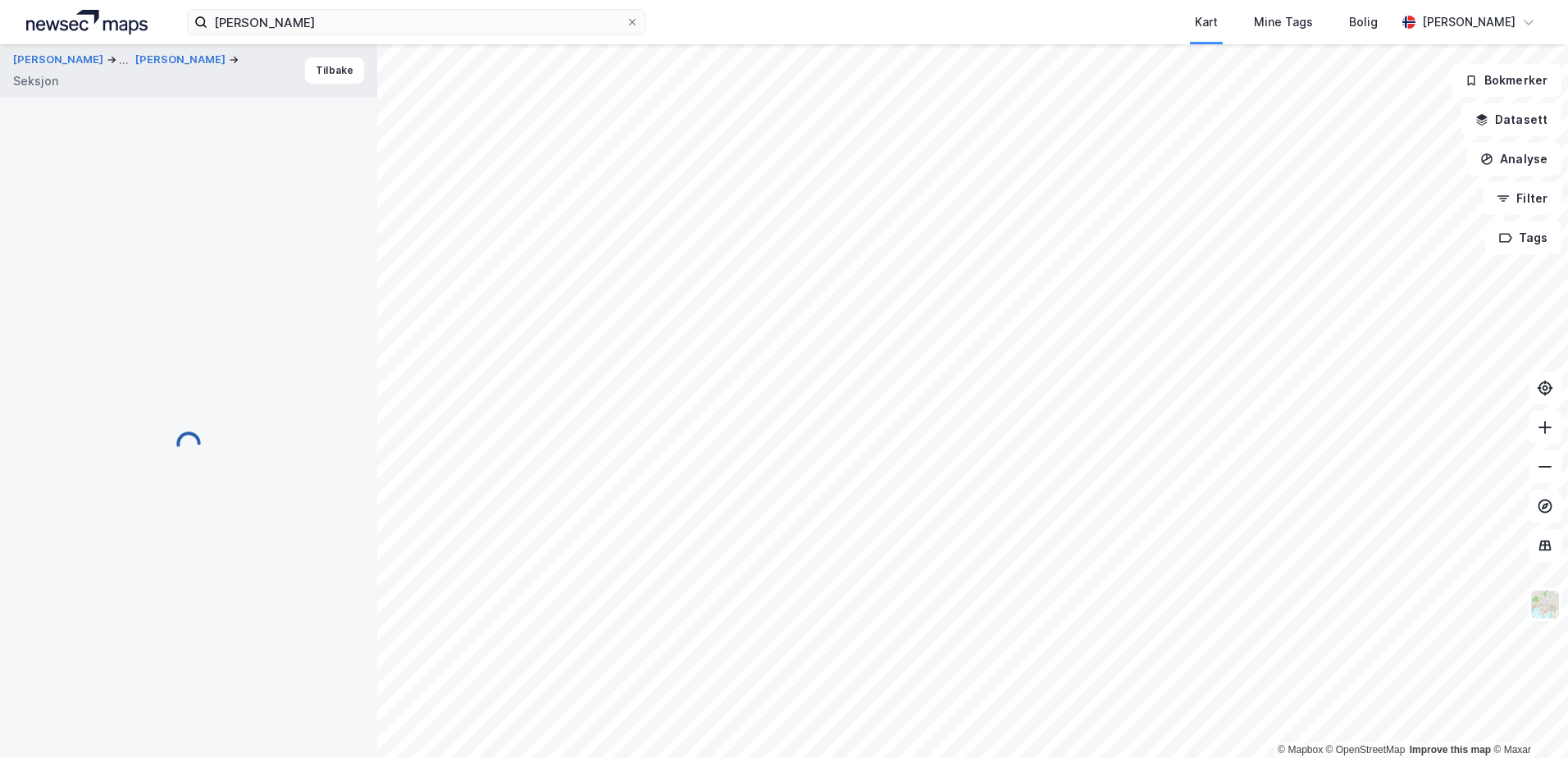
scroll to position [90, 0]
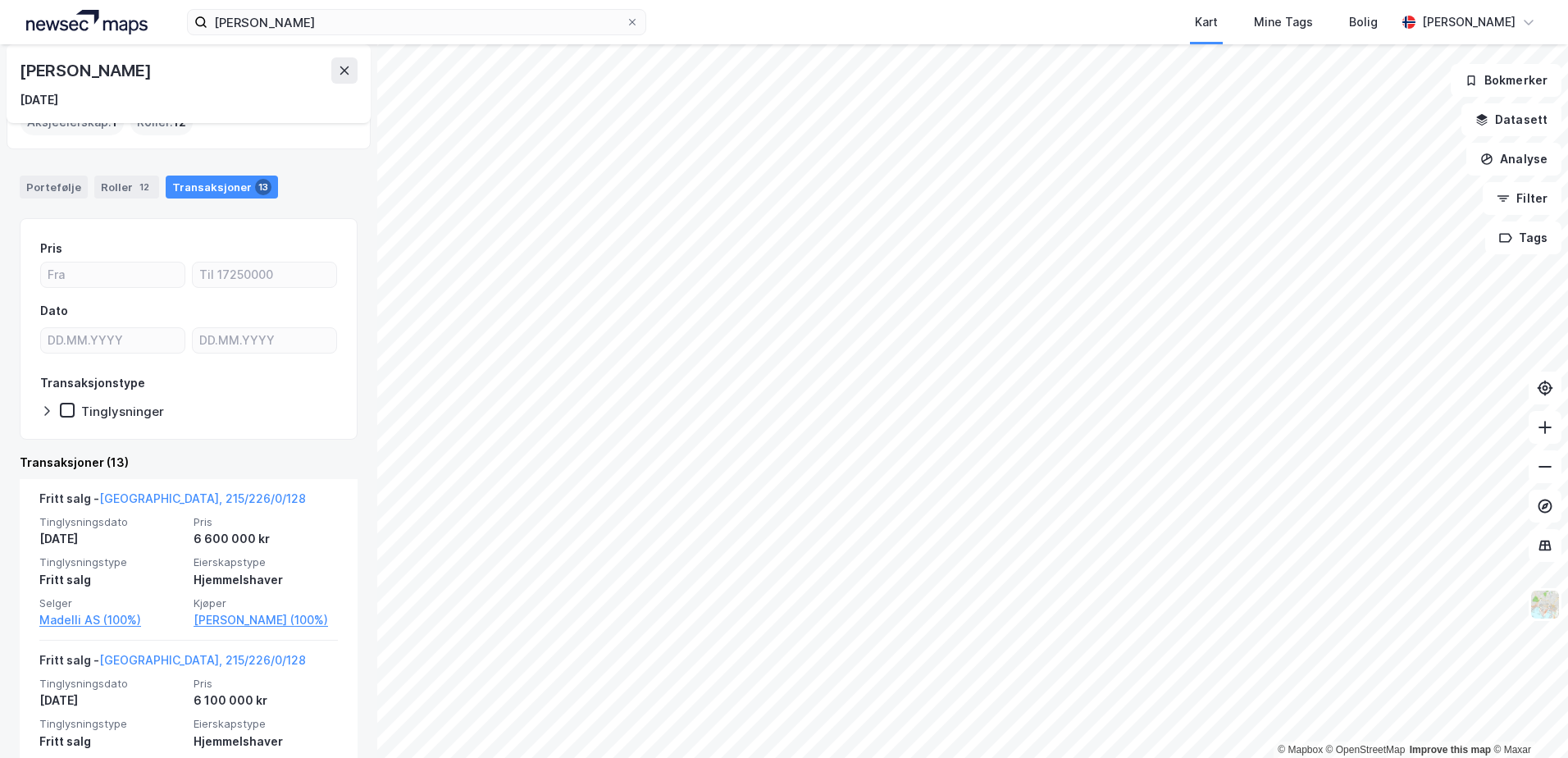
scroll to position [131, 0]
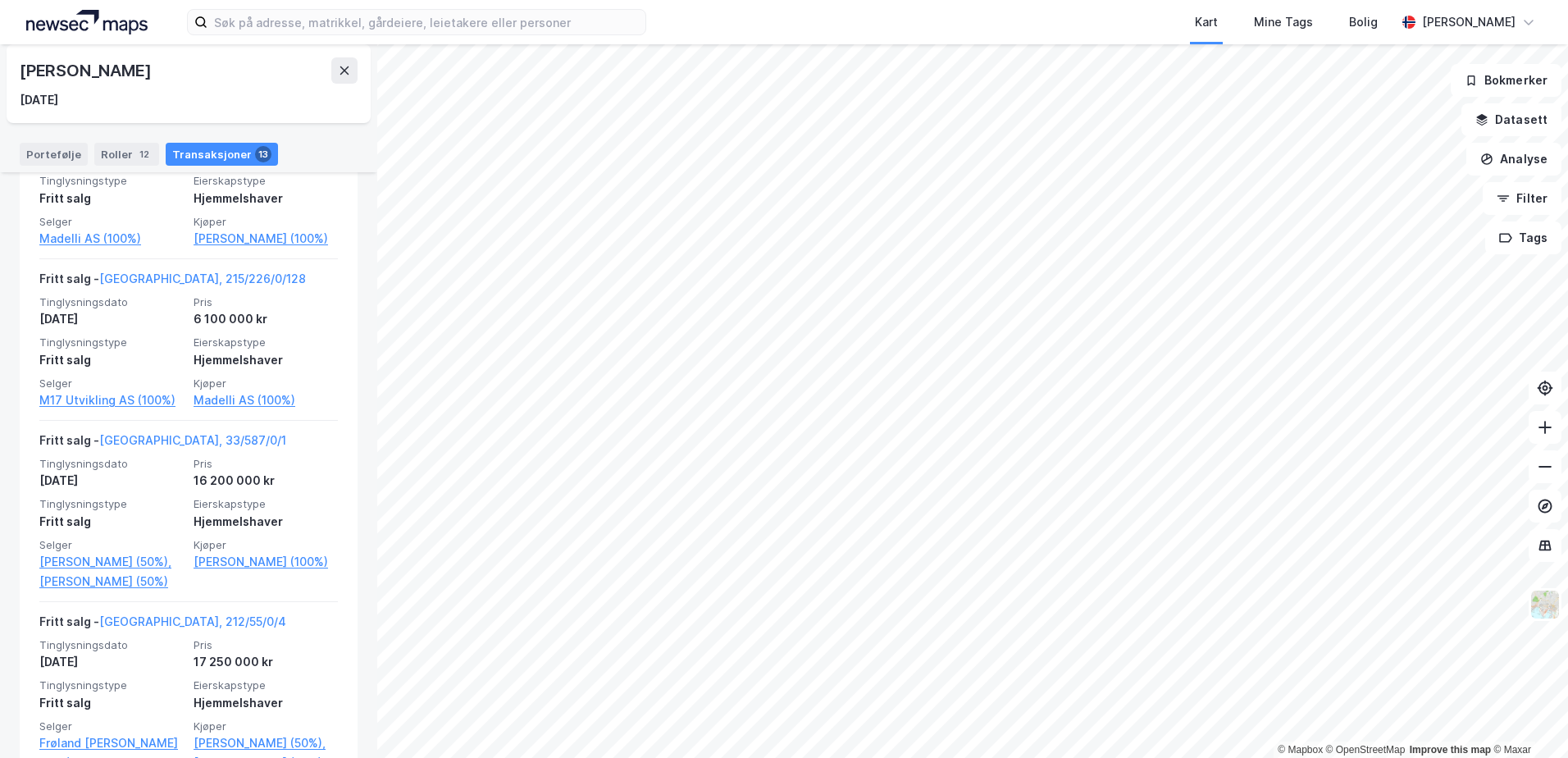
scroll to position [481, 0]
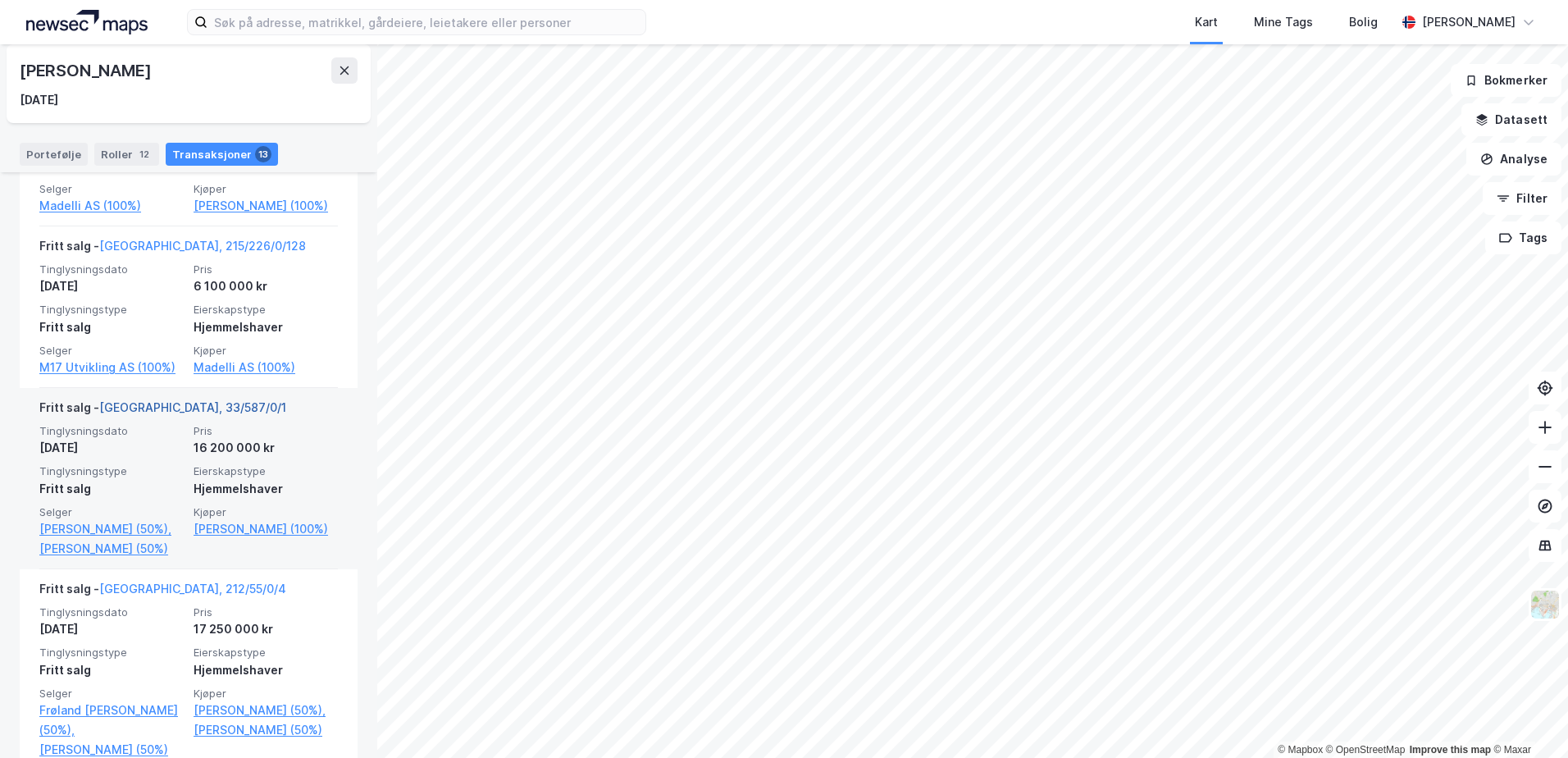
click at [134, 414] on link "[GEOGRAPHIC_DATA], 33/587/0/1" at bounding box center [193, 407] width 187 height 14
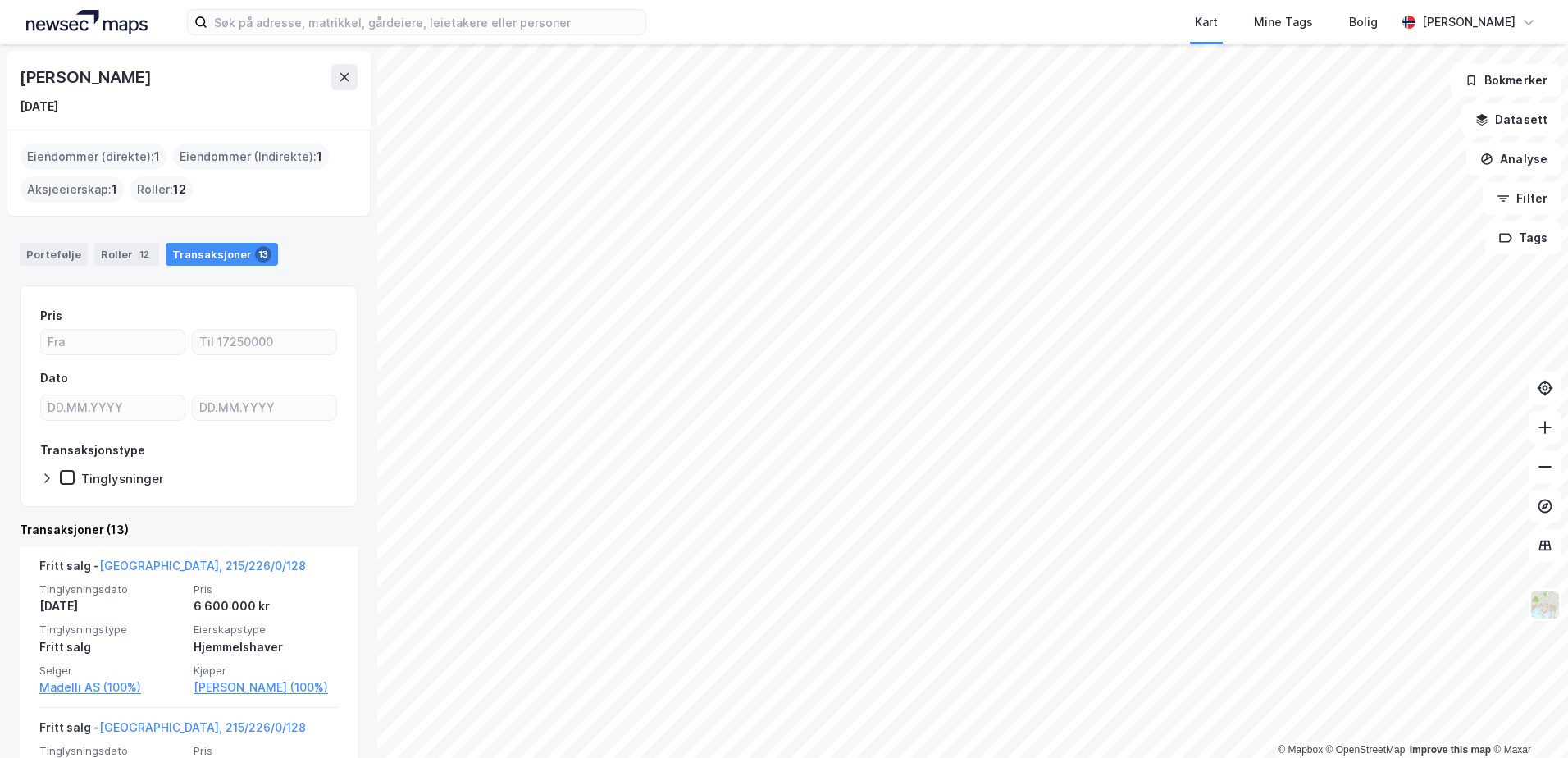
click at [365, 737] on div "Hans Petter Borge Semmelmann 15. sep. 1970 Eiendommer (direkte) : 1 Eiendommer …" at bounding box center [189, 400] width 378 height 713
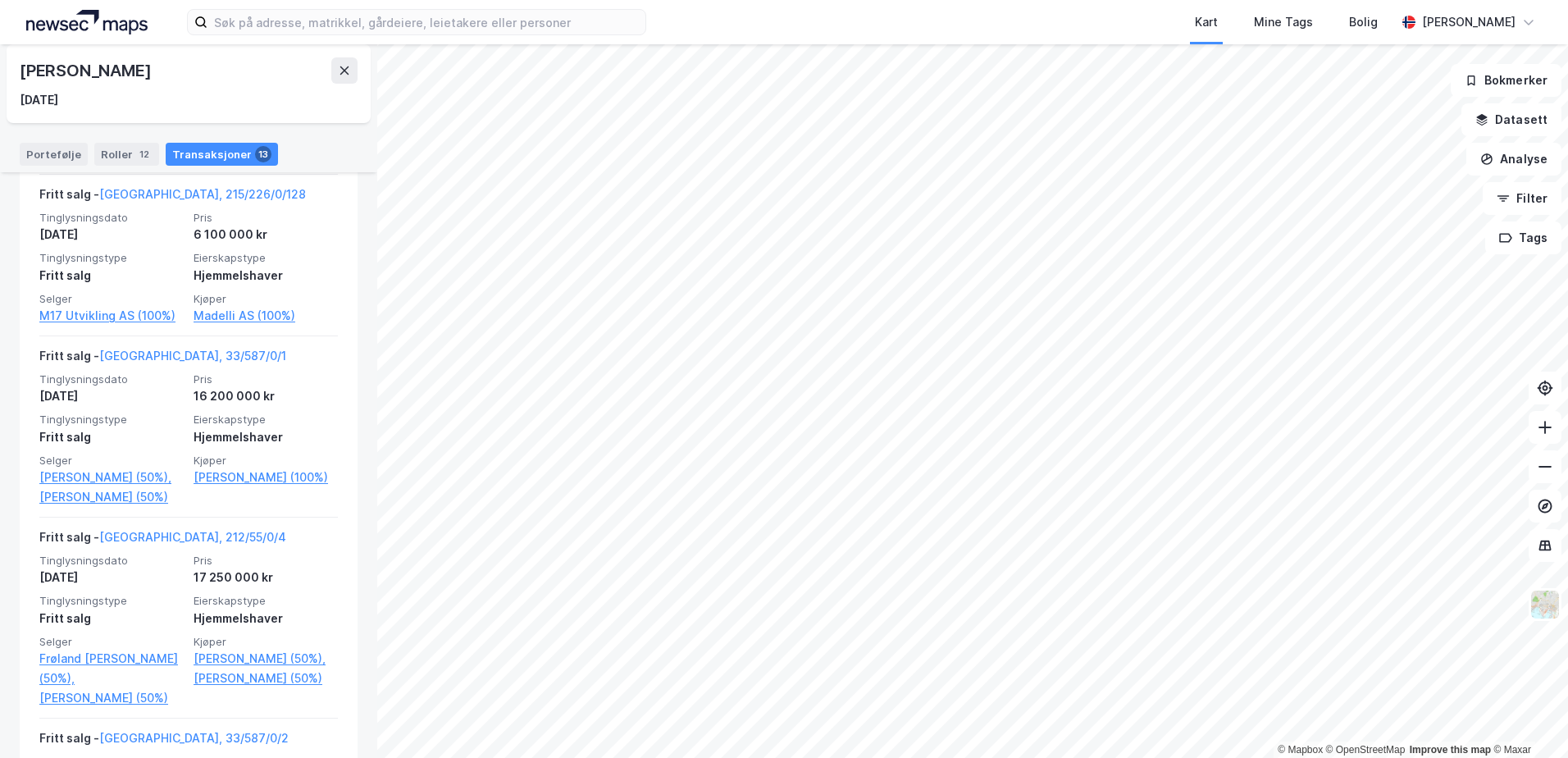
scroll to position [514, 0]
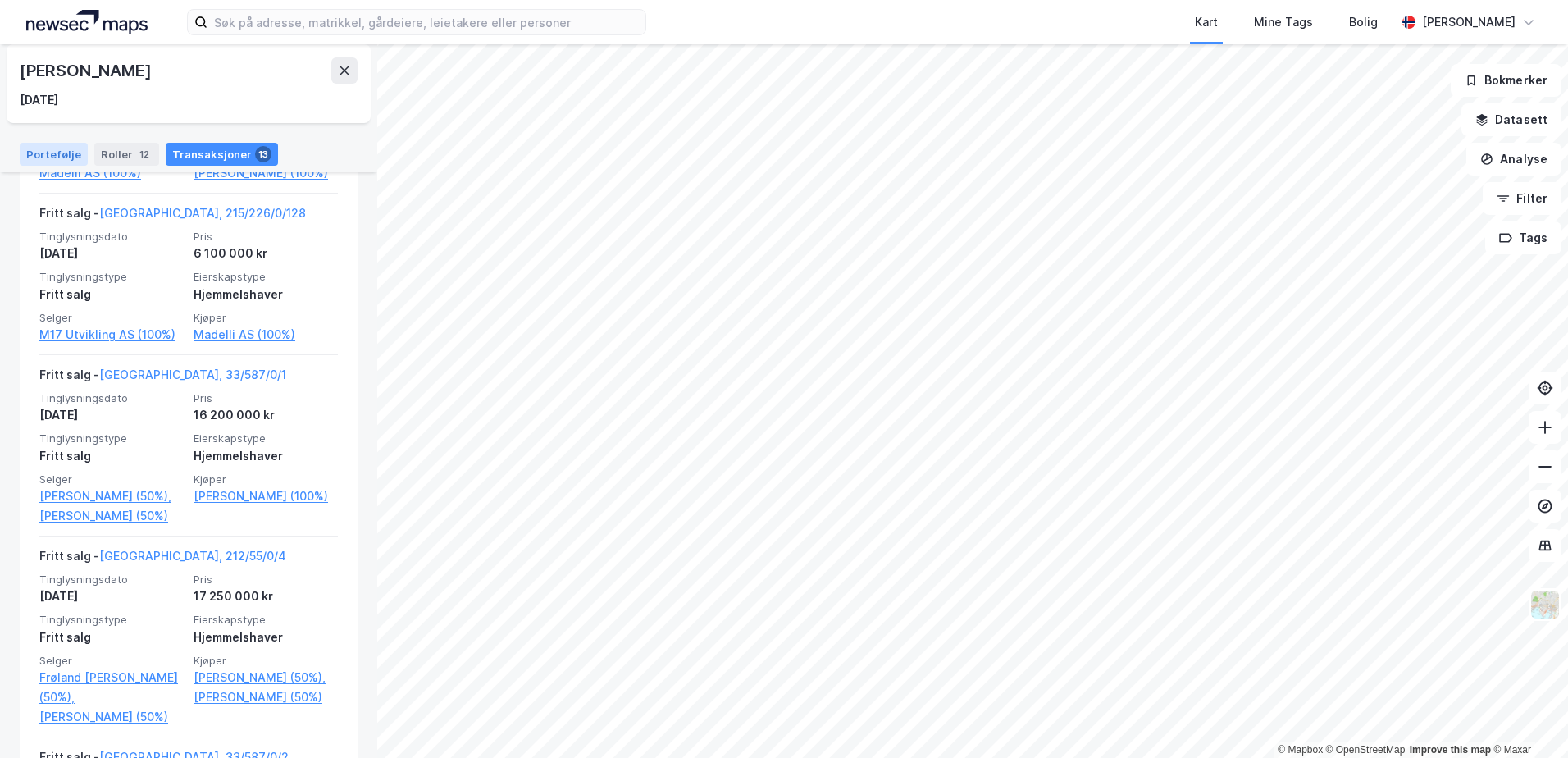
click at [54, 155] on div "Portefølje" at bounding box center [53, 154] width 68 height 23
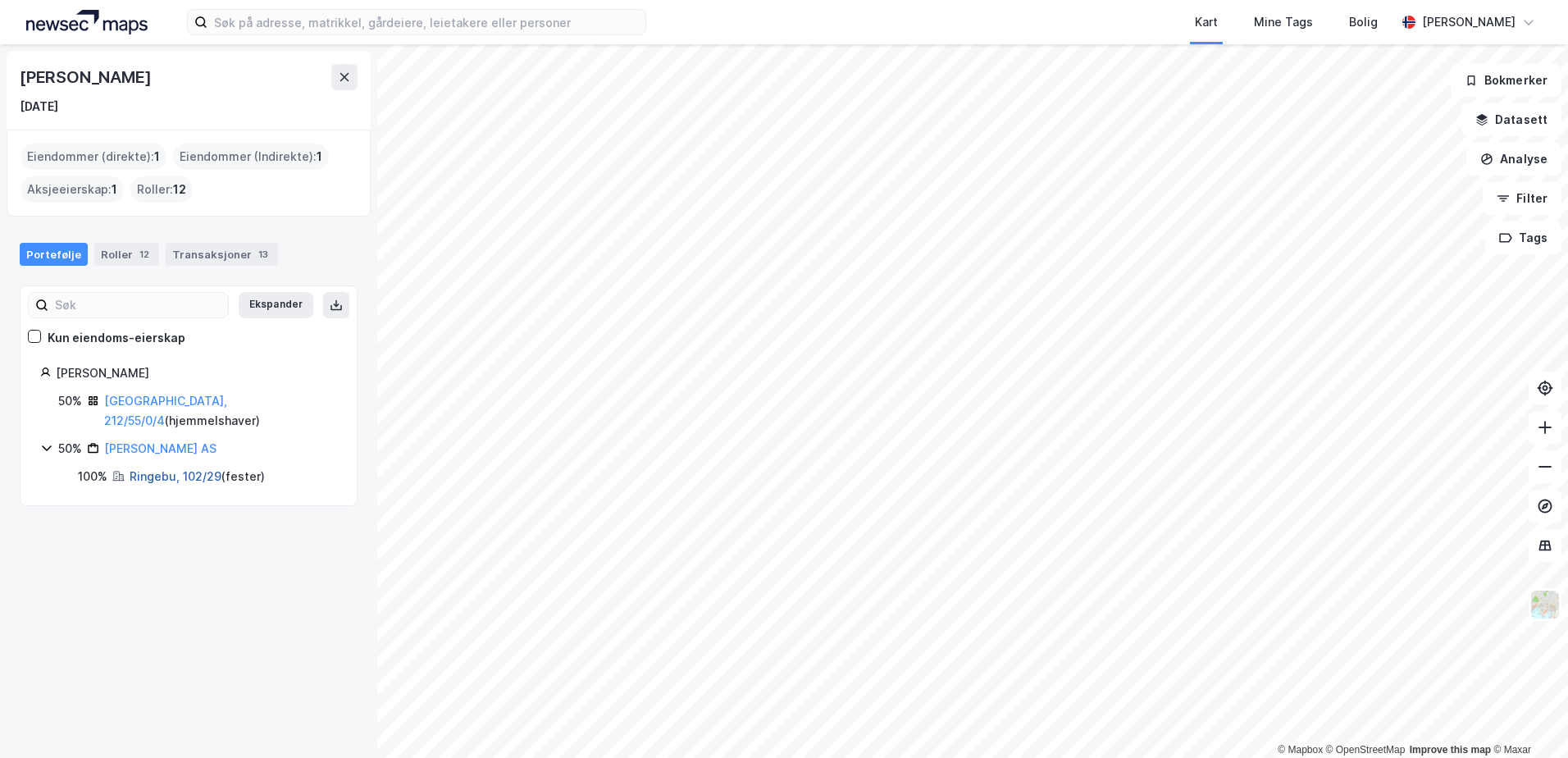
click at [179, 469] on link "Ringebu, 102/29" at bounding box center [176, 476] width 92 height 14
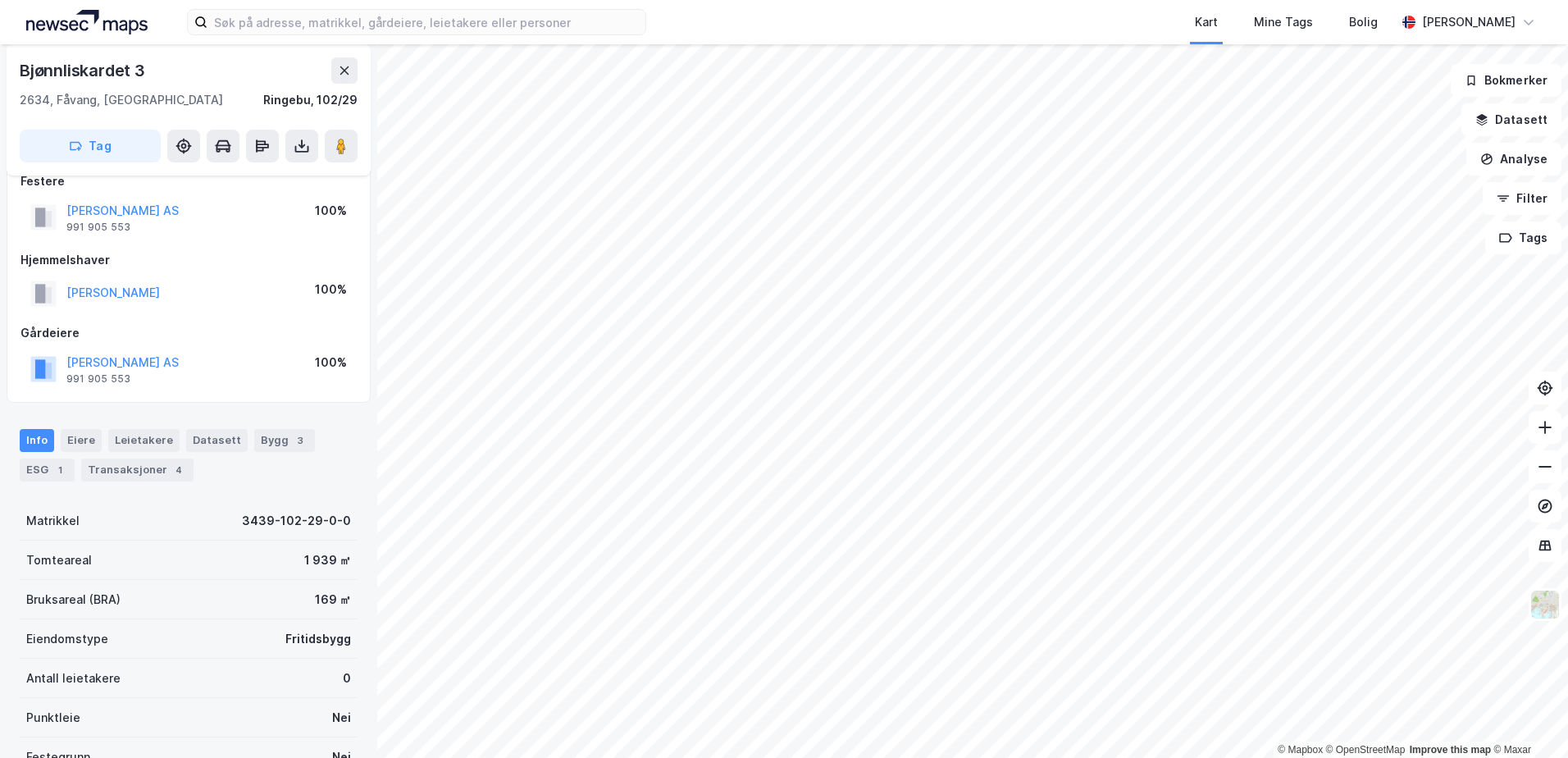
scroll to position [76, 0]
click at [147, 471] on div "Transaksjoner 4" at bounding box center [137, 471] width 112 height 23
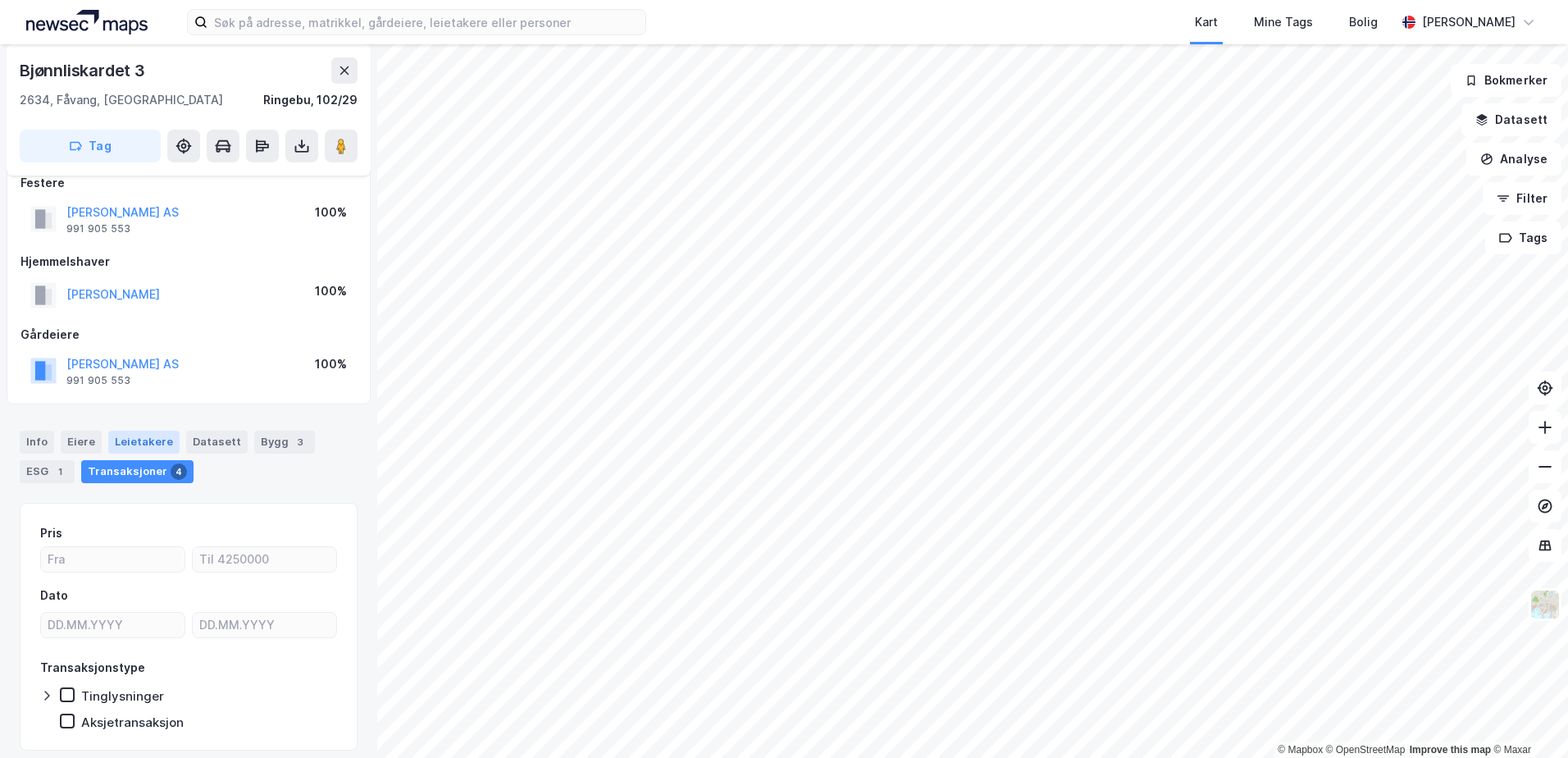
click at [141, 440] on div "Leietakere" at bounding box center [144, 442] width 71 height 23
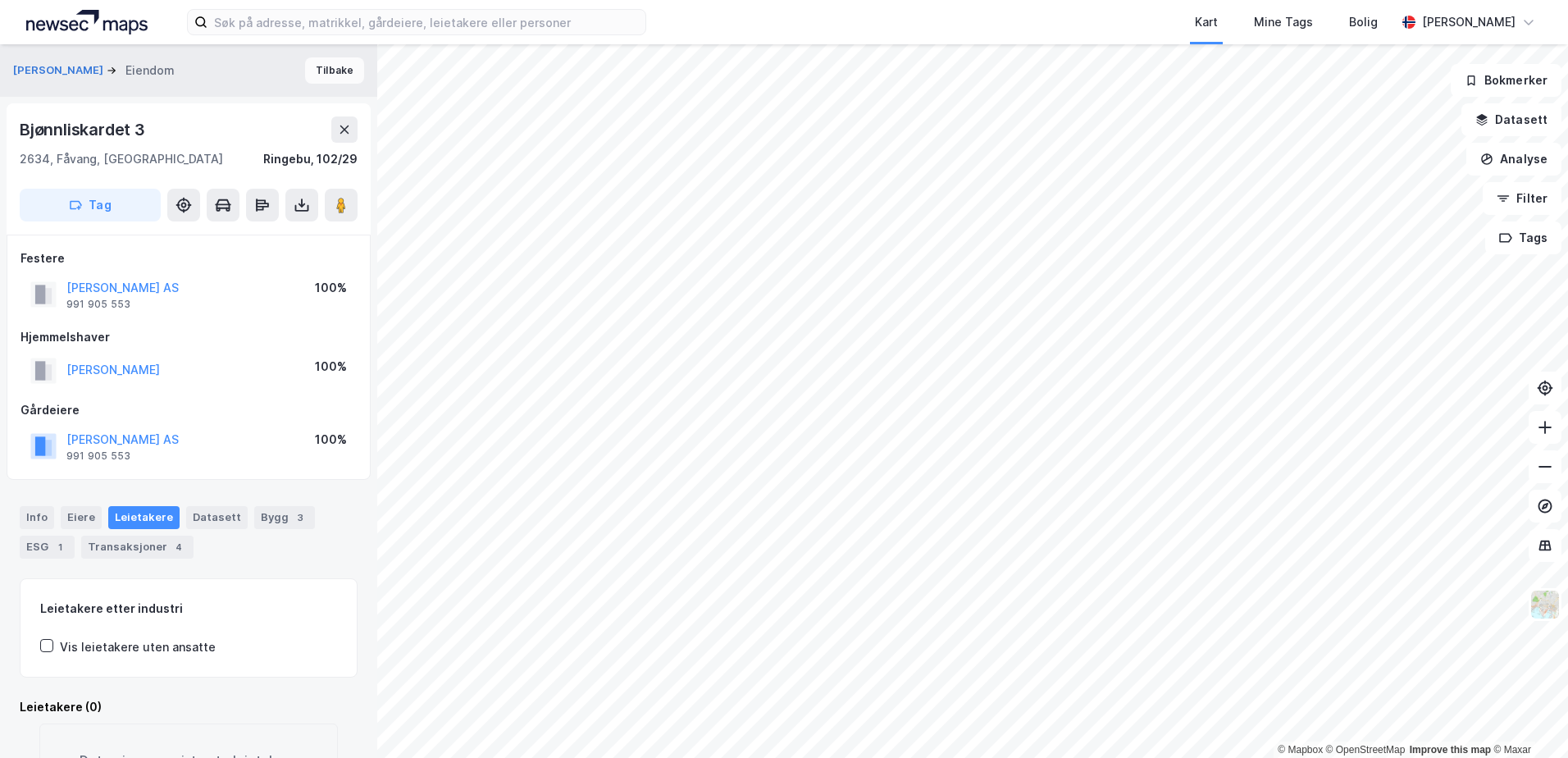
click at [327, 68] on button "Tilbake" at bounding box center [334, 70] width 59 height 26
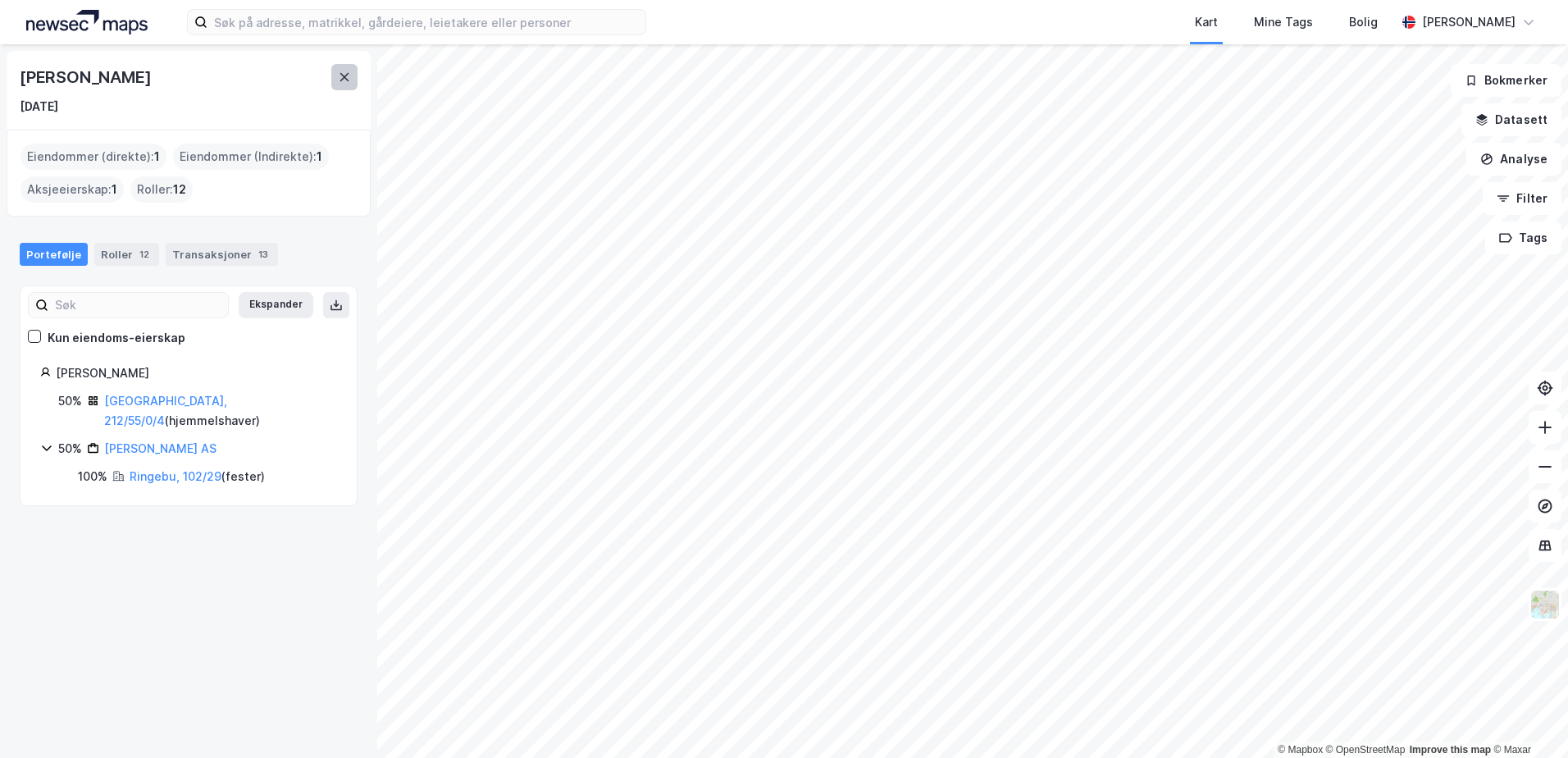
click at [338, 79] on icon at bounding box center [344, 77] width 13 height 13
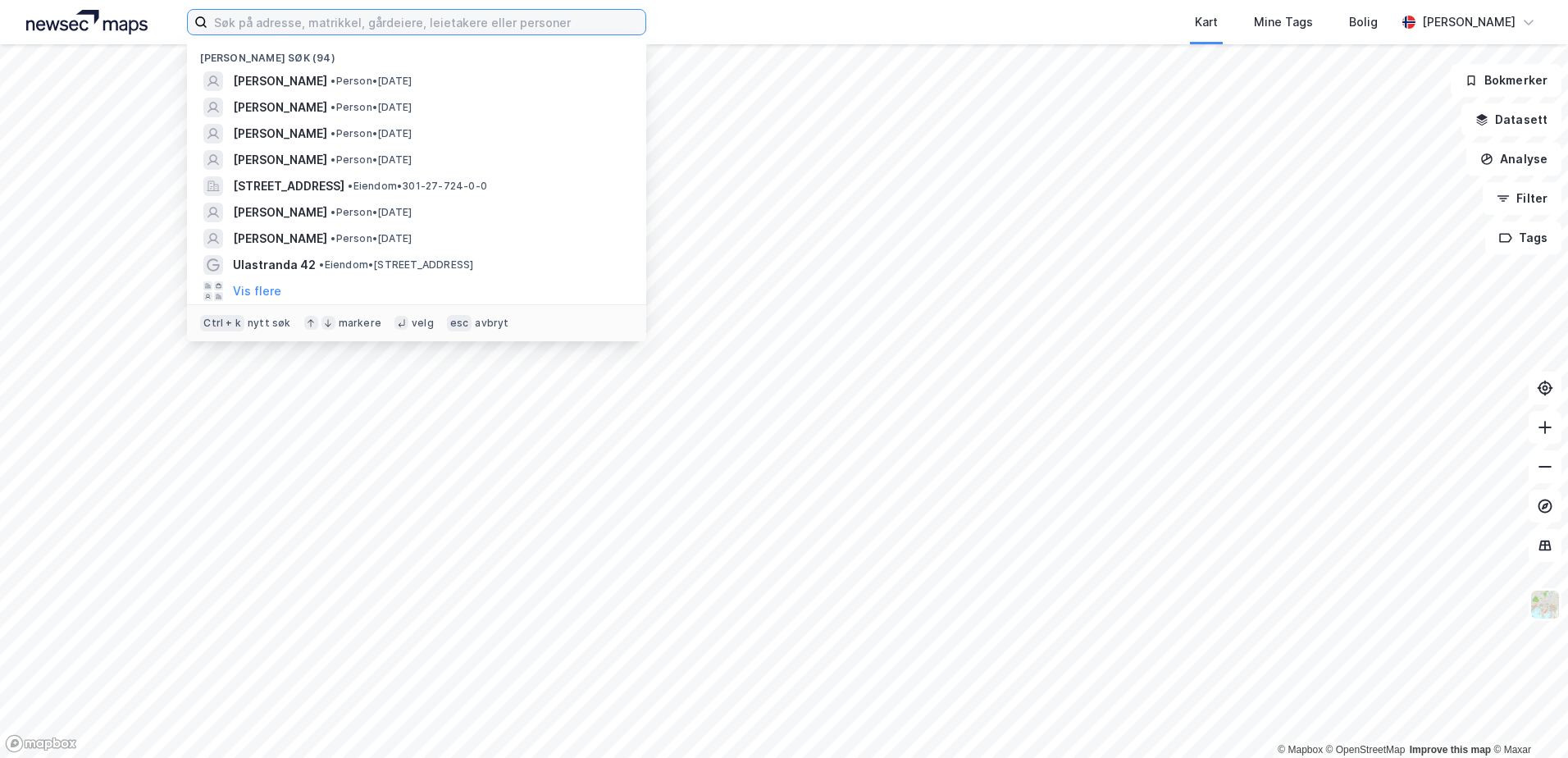
click at [381, 31] on input at bounding box center [426, 22] width 438 height 24
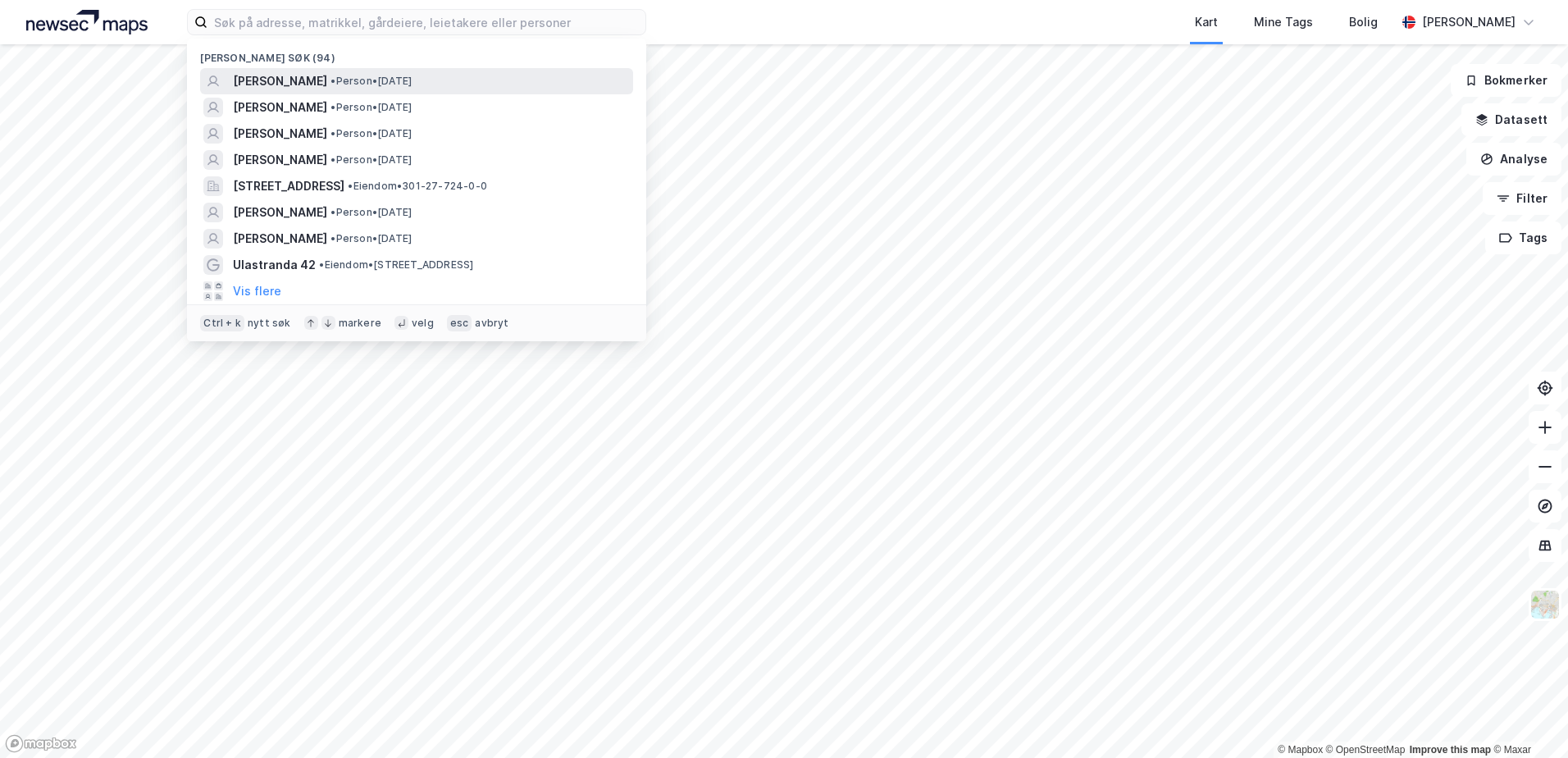
click at [309, 82] on span "[PERSON_NAME]" at bounding box center [280, 80] width 94 height 20
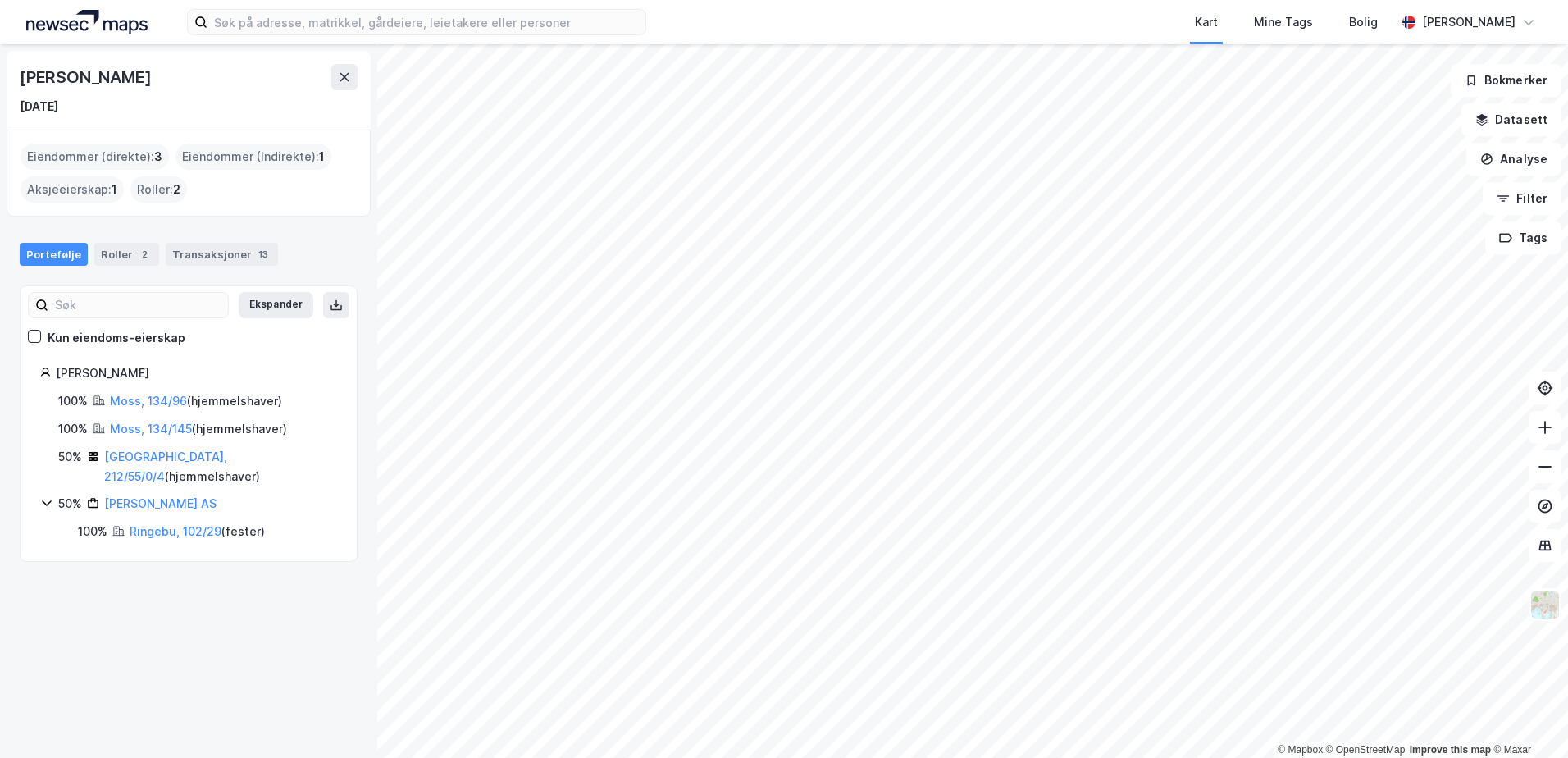
click at [46, 496] on icon at bounding box center [47, 503] width 13 height 13
click at [46, 498] on icon at bounding box center [46, 503] width 5 height 10
click at [226, 254] on div "Transaksjoner 13" at bounding box center [222, 254] width 112 height 23
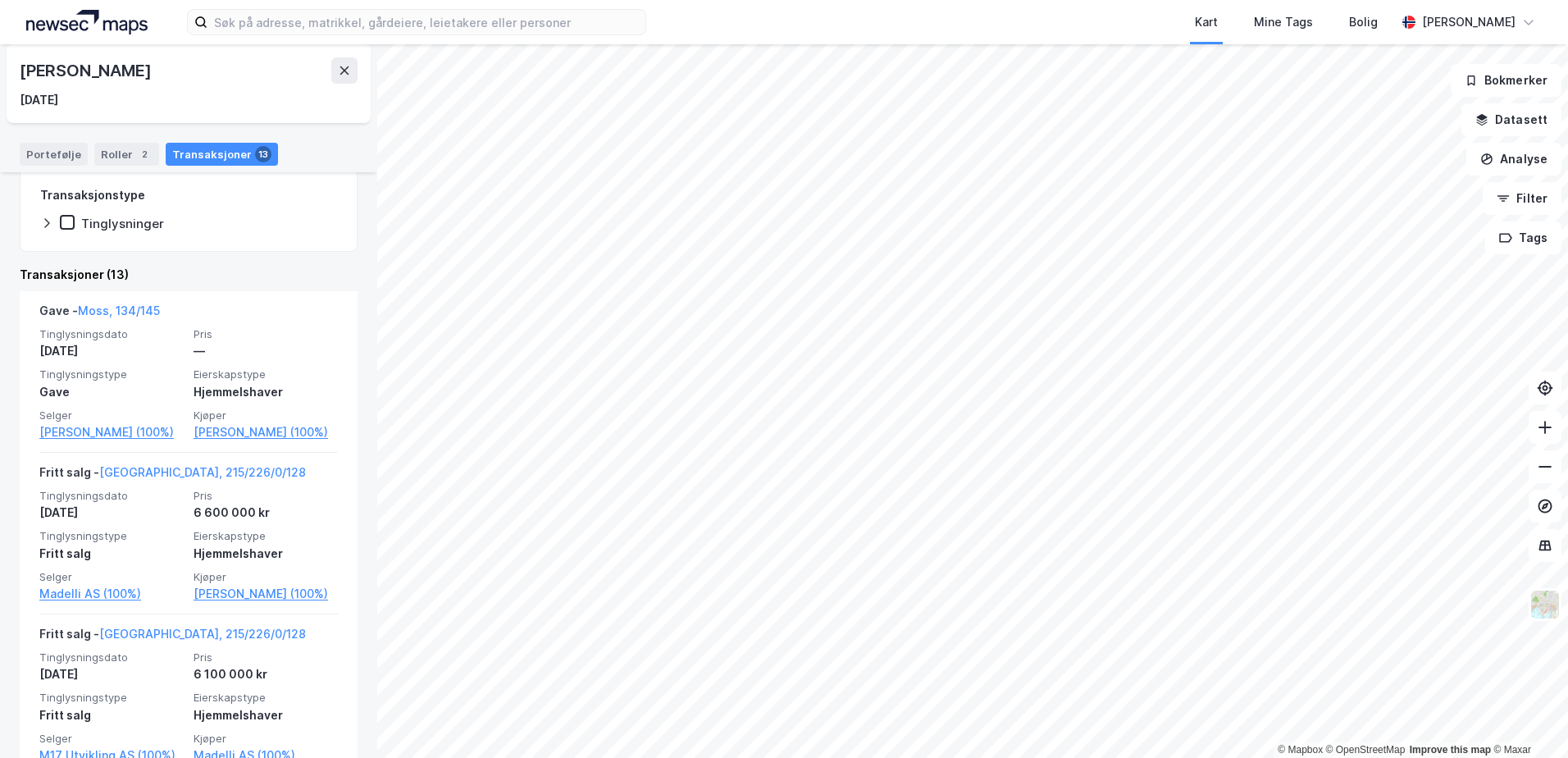
scroll to position [250, 0]
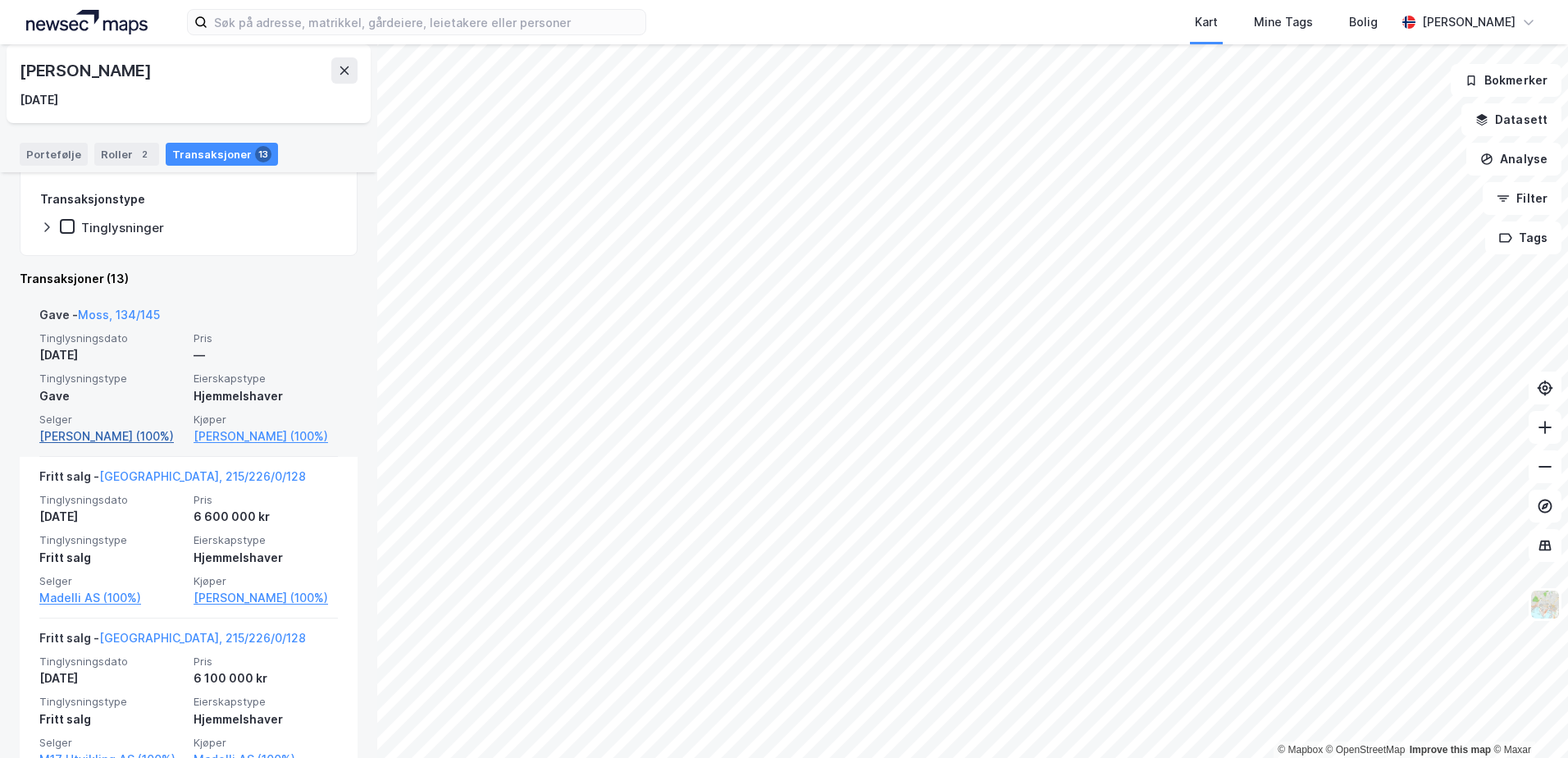
click at [111, 434] on link "[PERSON_NAME] (100%)" at bounding box center [111, 436] width 144 height 20
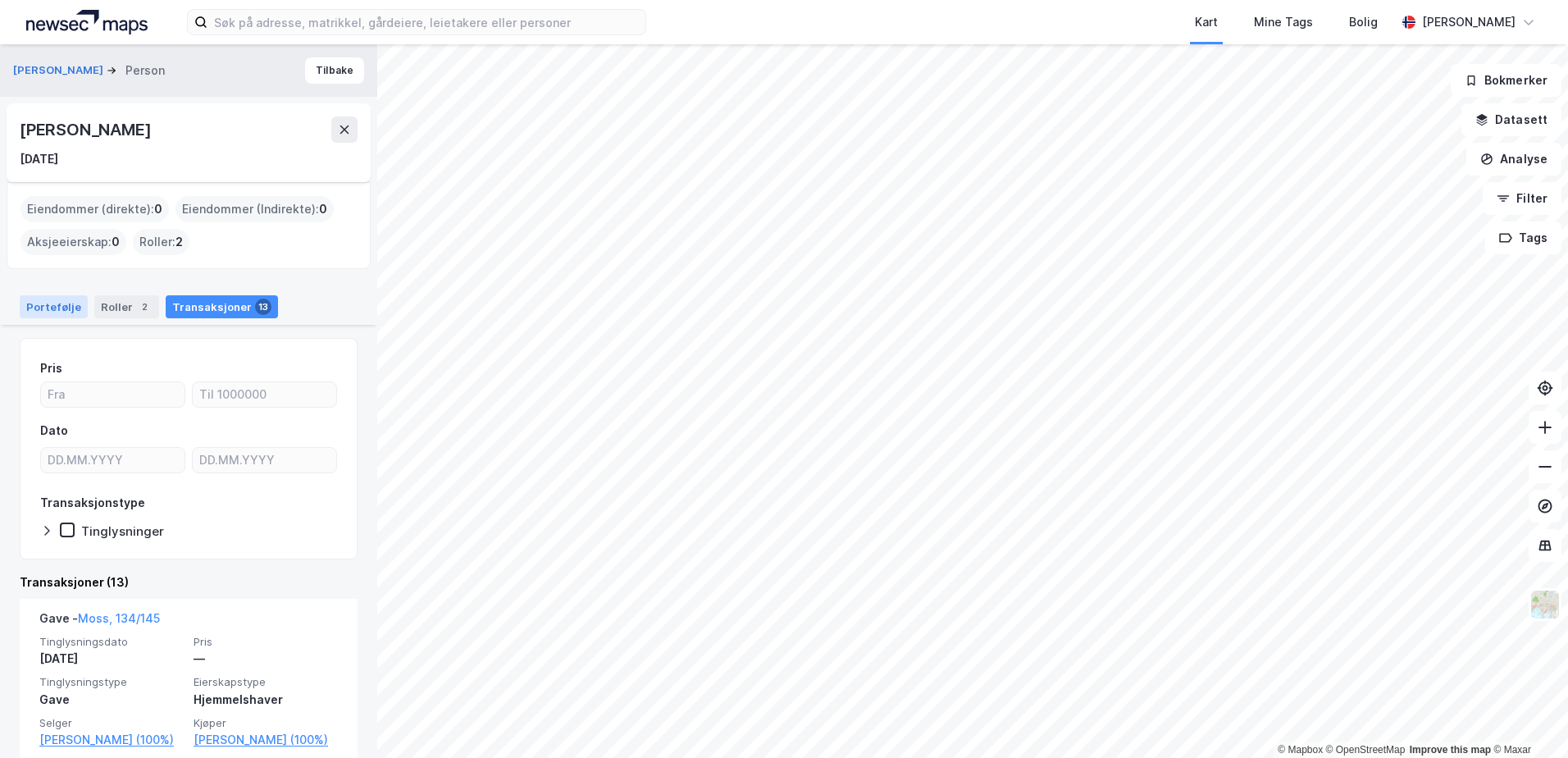
click at [48, 304] on div "Portefølje" at bounding box center [53, 307] width 68 height 23
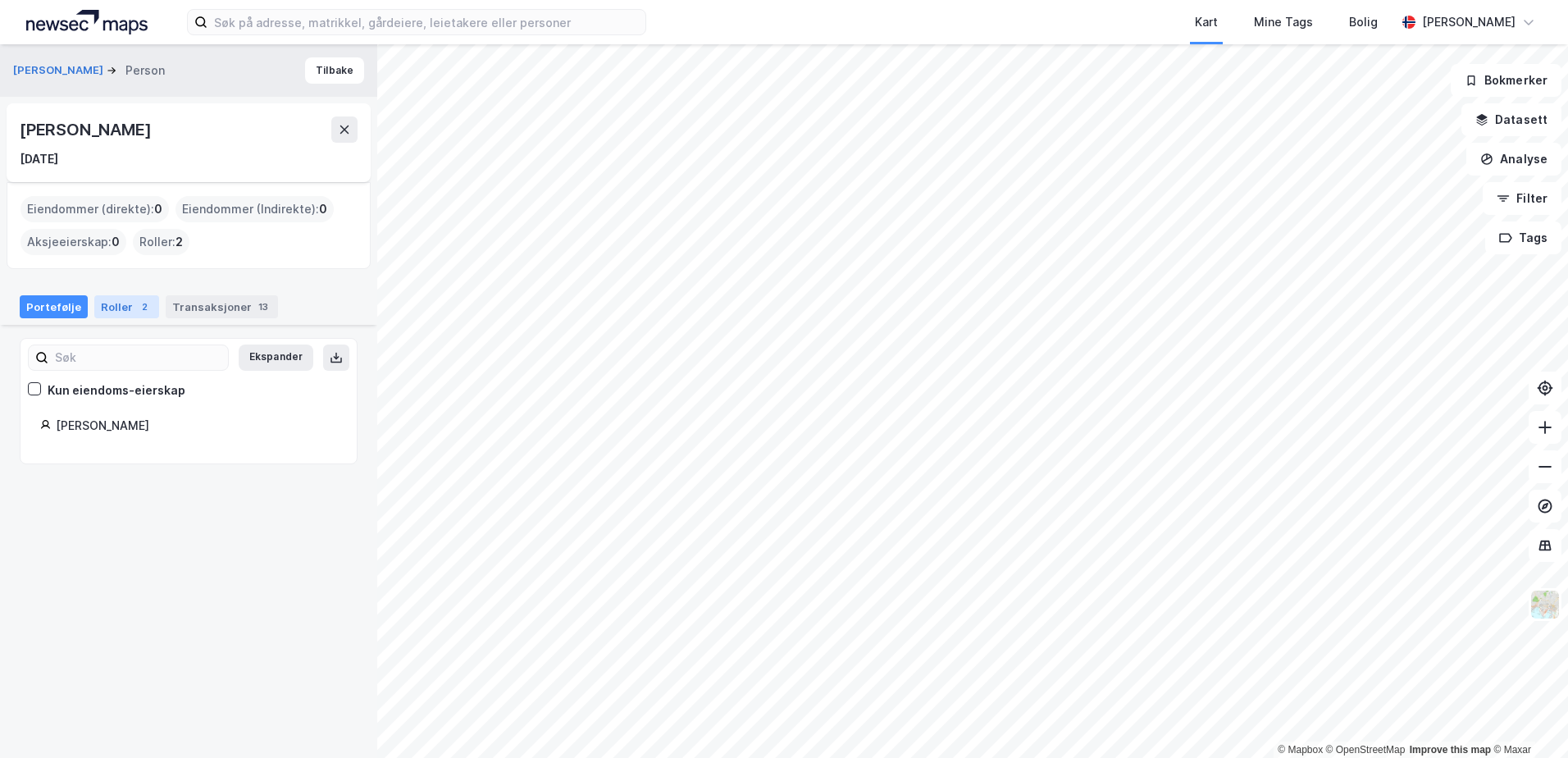
click at [110, 304] on div "Roller 2" at bounding box center [126, 307] width 65 height 23
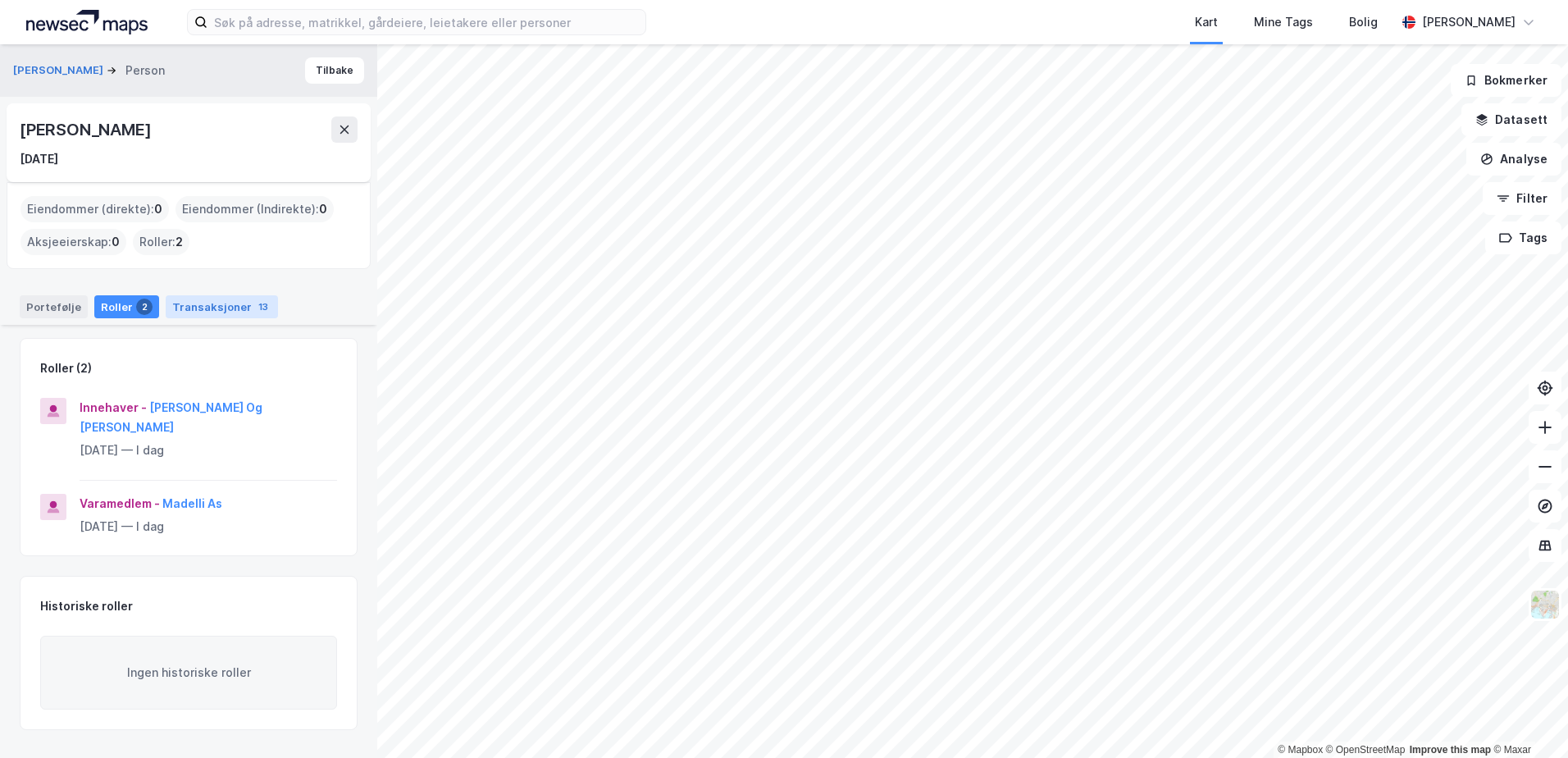
click at [235, 302] on div "Transaksjoner 13" at bounding box center [222, 307] width 112 height 23
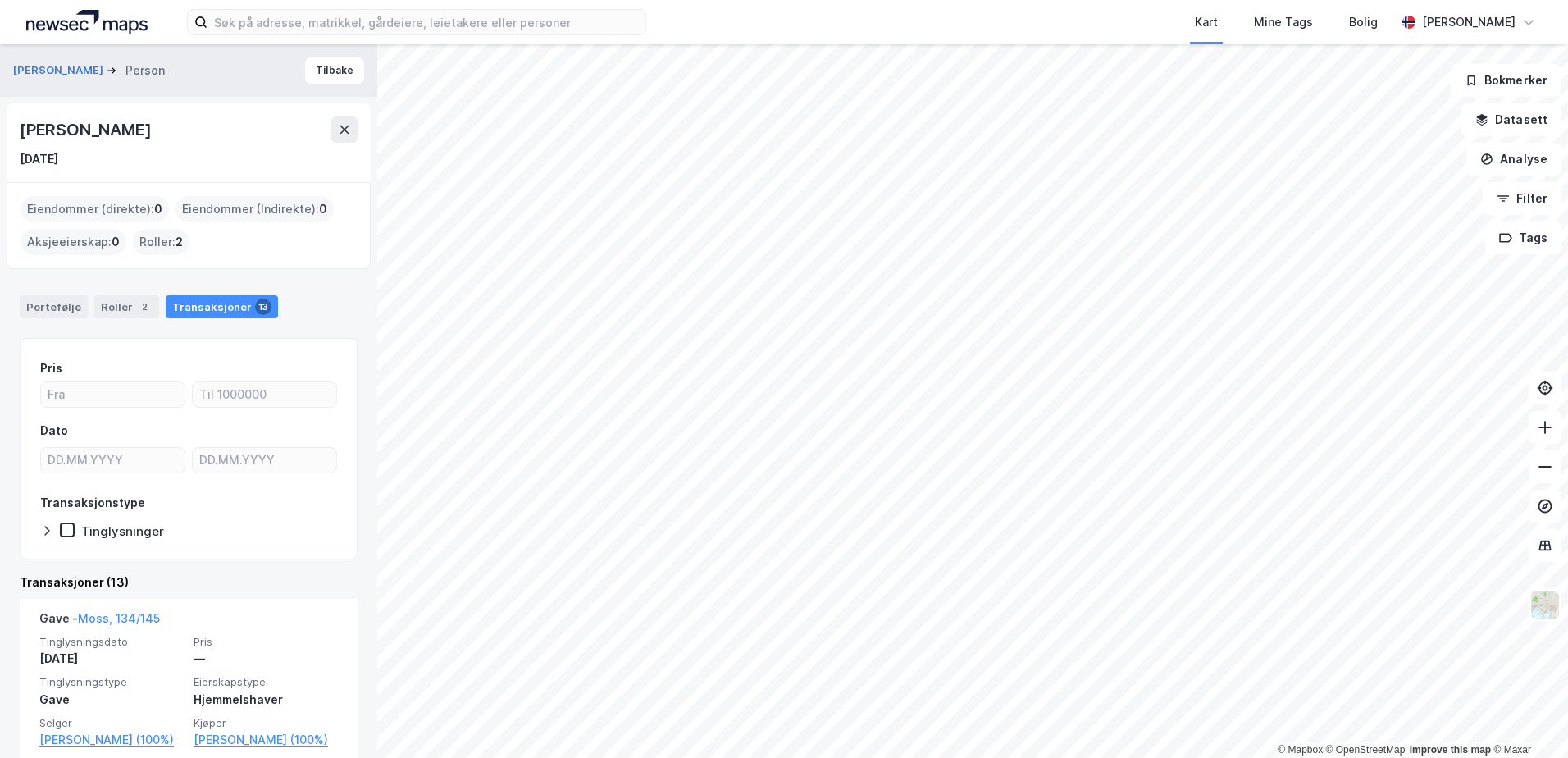
click at [164, 240] on div "Roller : 2" at bounding box center [161, 242] width 57 height 26
click at [166, 239] on div "Roller : 2" at bounding box center [161, 242] width 57 height 26
click at [345, 130] on icon at bounding box center [345, 129] width 9 height 8
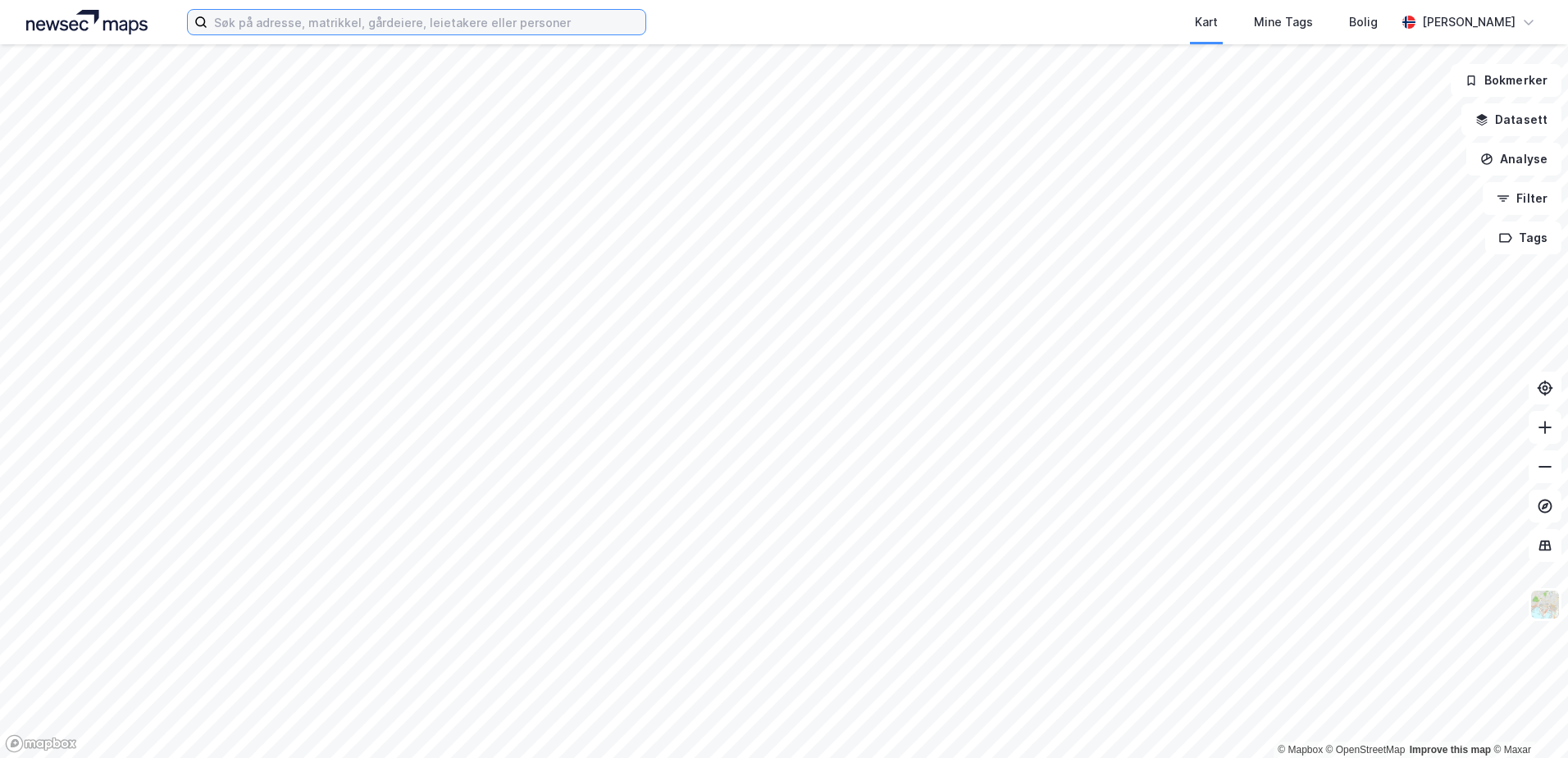
click at [479, 27] on input at bounding box center [426, 22] width 438 height 24
